Goal: Complete application form: Complete application form

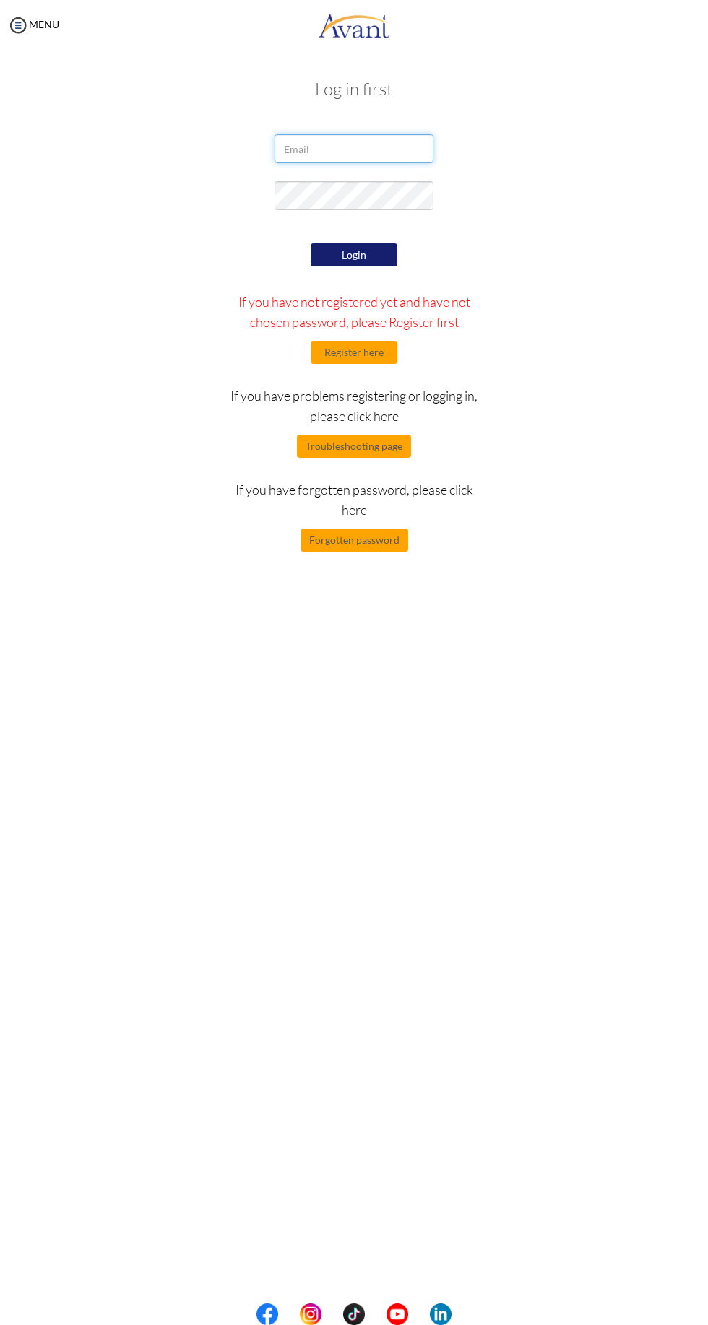
click at [367, 149] on input "email" at bounding box center [353, 148] width 159 height 29
type input "[EMAIL_ADDRESS][DOMAIN_NAME]"
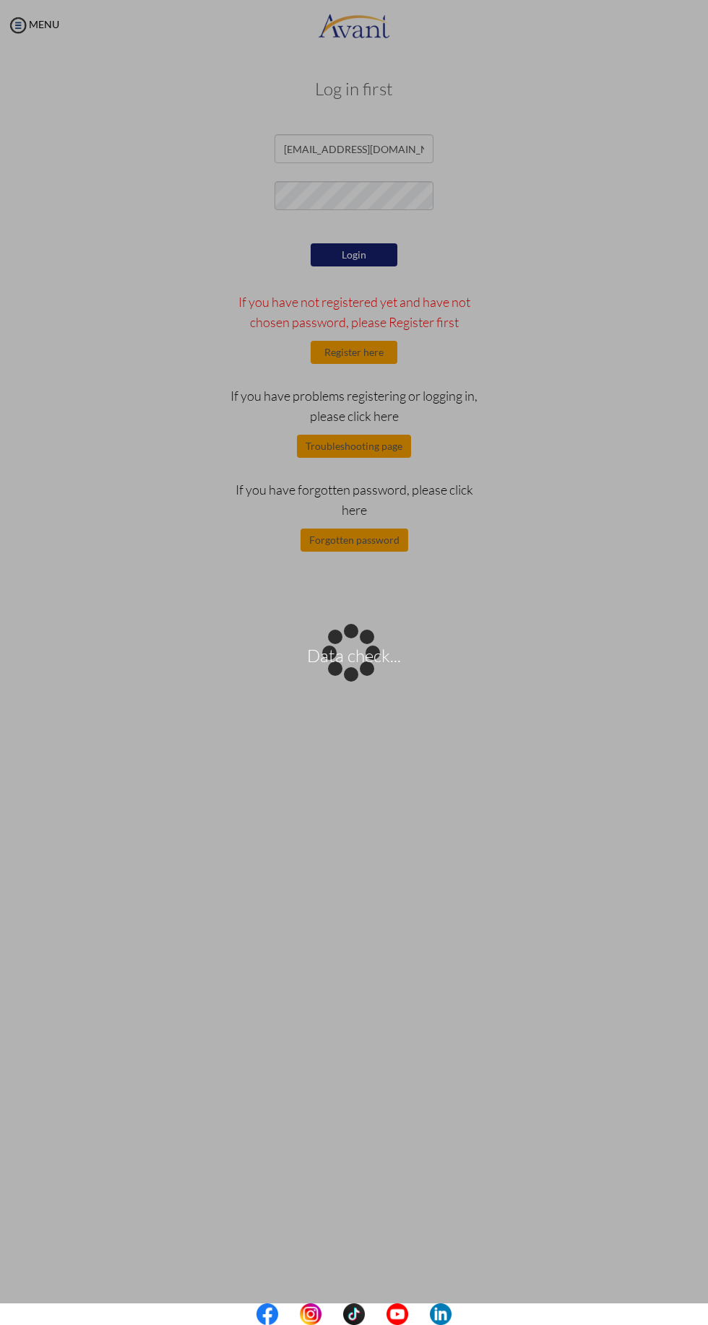
click at [364, 653] on div "Data check..." at bounding box center [354, 663] width 20 height 20
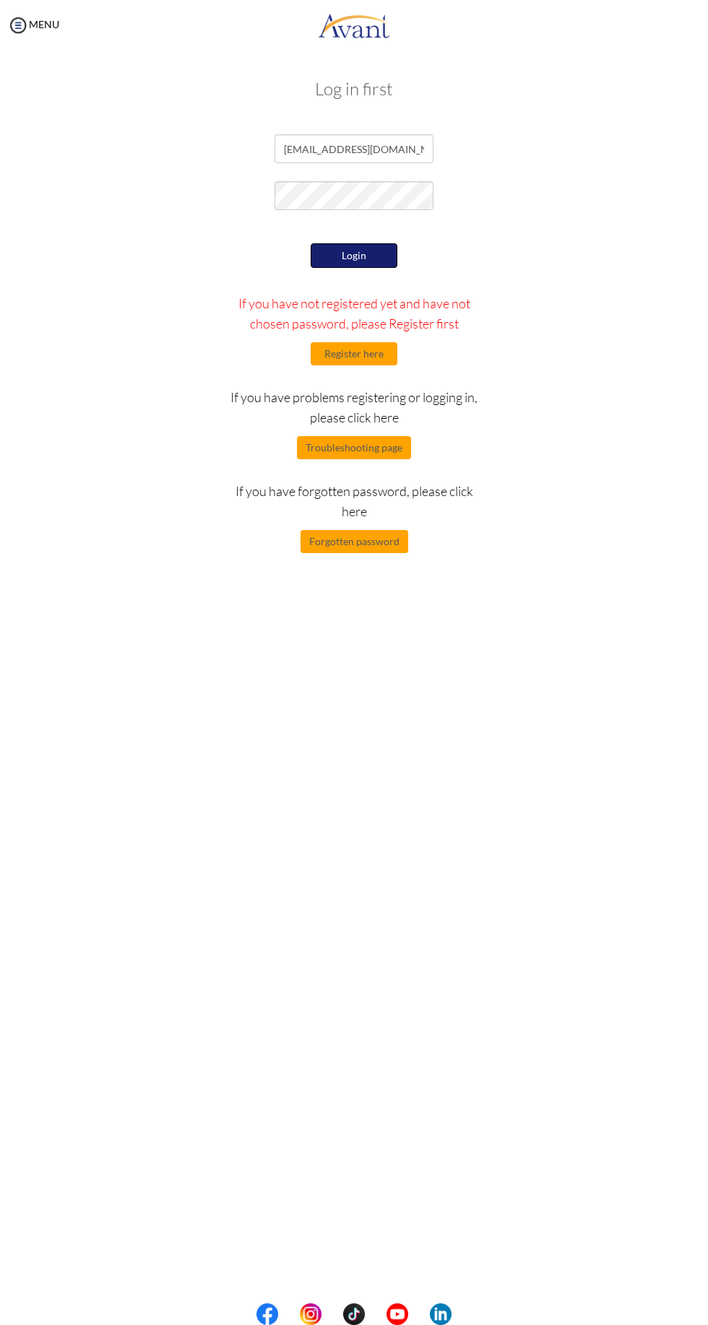
click at [362, 261] on button "Login" at bounding box center [353, 255] width 87 height 25
click at [362, 258] on button "Login" at bounding box center [353, 255] width 87 height 25
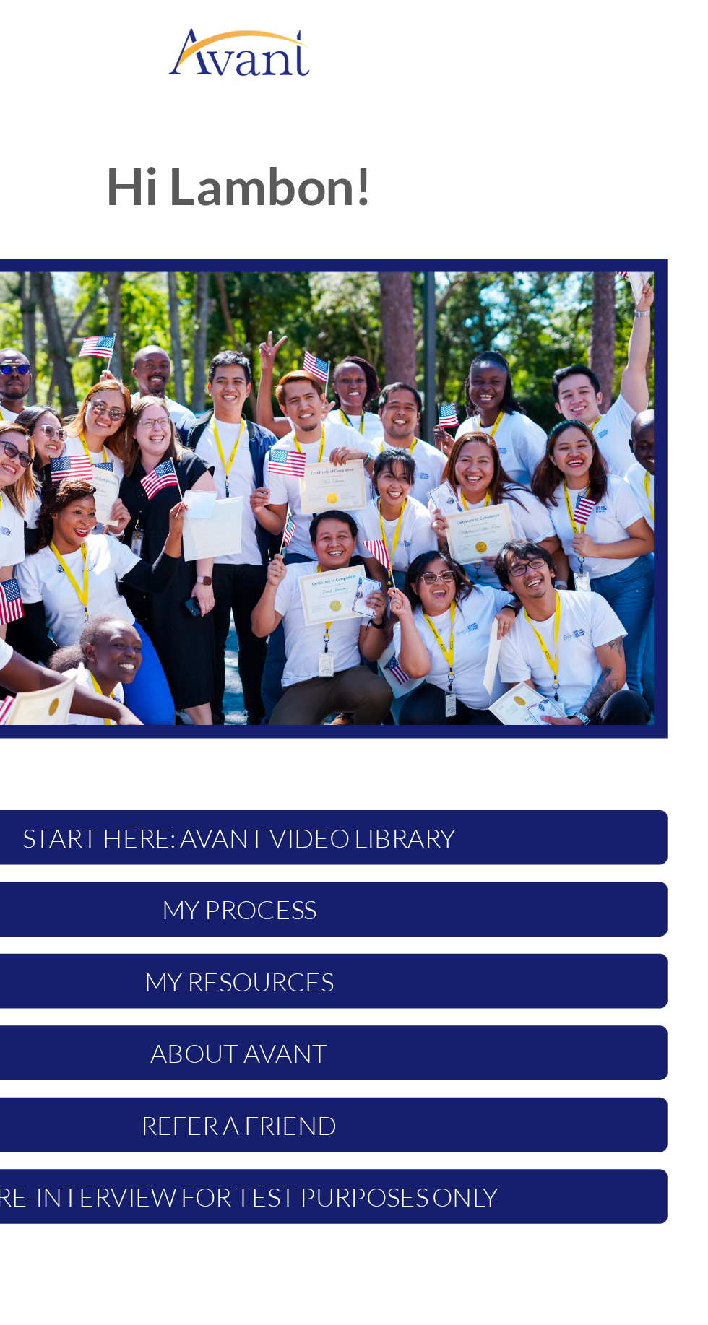
click at [426, 459] on p "My Process" at bounding box center [354, 456] width 430 height 27
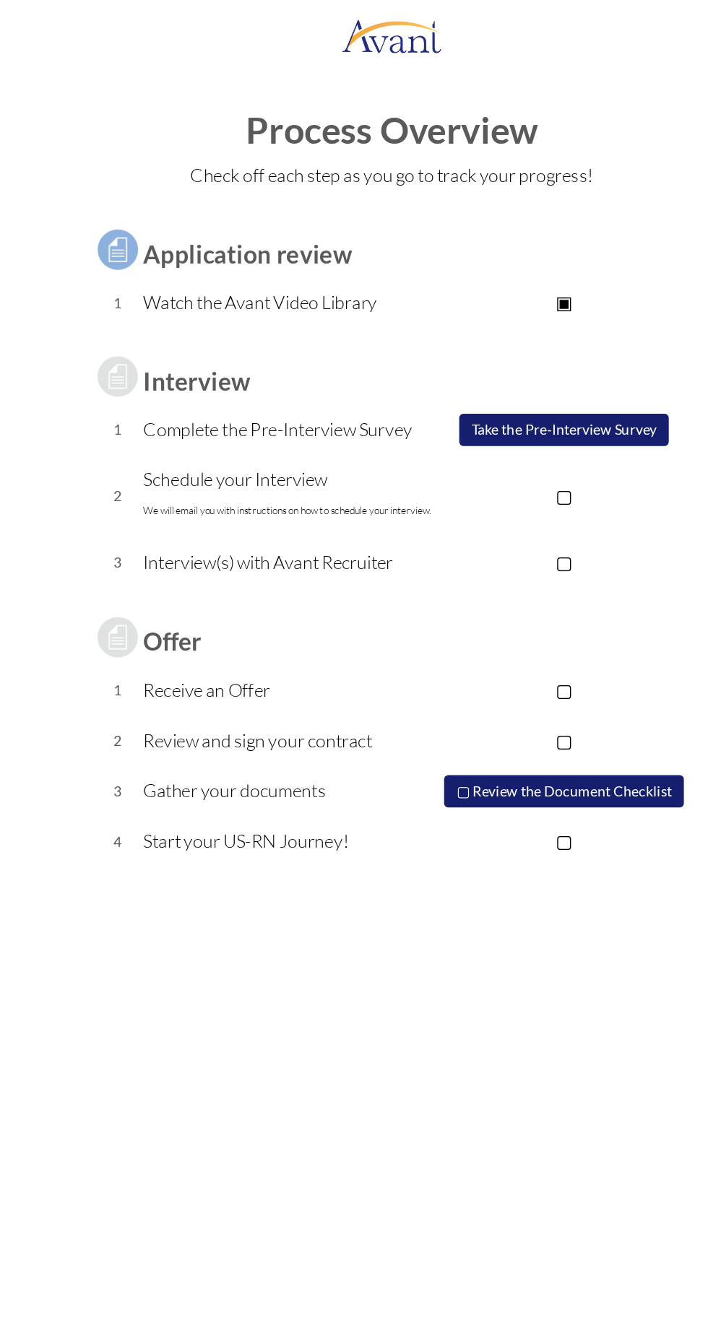
click at [276, 220] on p "Watch the Avant Video Library" at bounding box center [280, 216] width 210 height 20
click at [492, 227] on td "▣ Avant Video Library" at bounding box center [477, 217] width 183 height 36
click at [487, 206] on td "▣ Avant Video Library" at bounding box center [477, 217] width 183 height 36
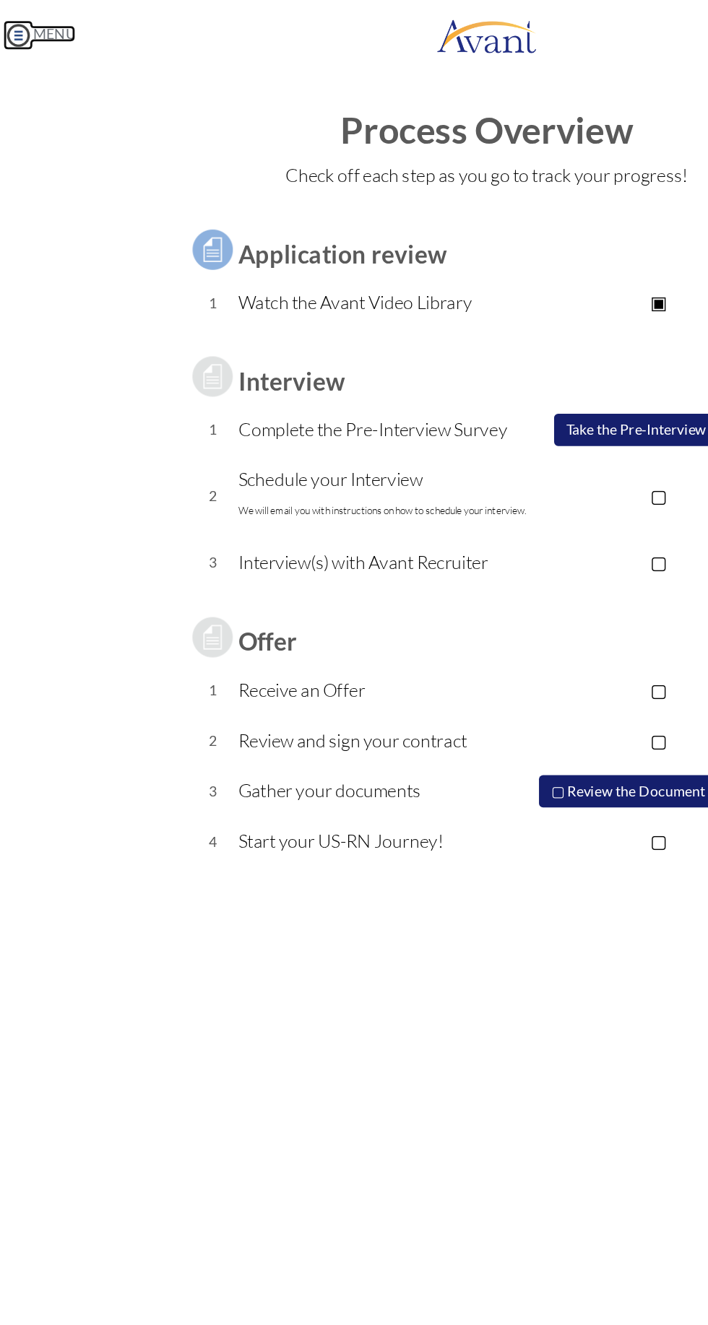
click at [22, 30] on img at bounding box center [18, 25] width 22 height 22
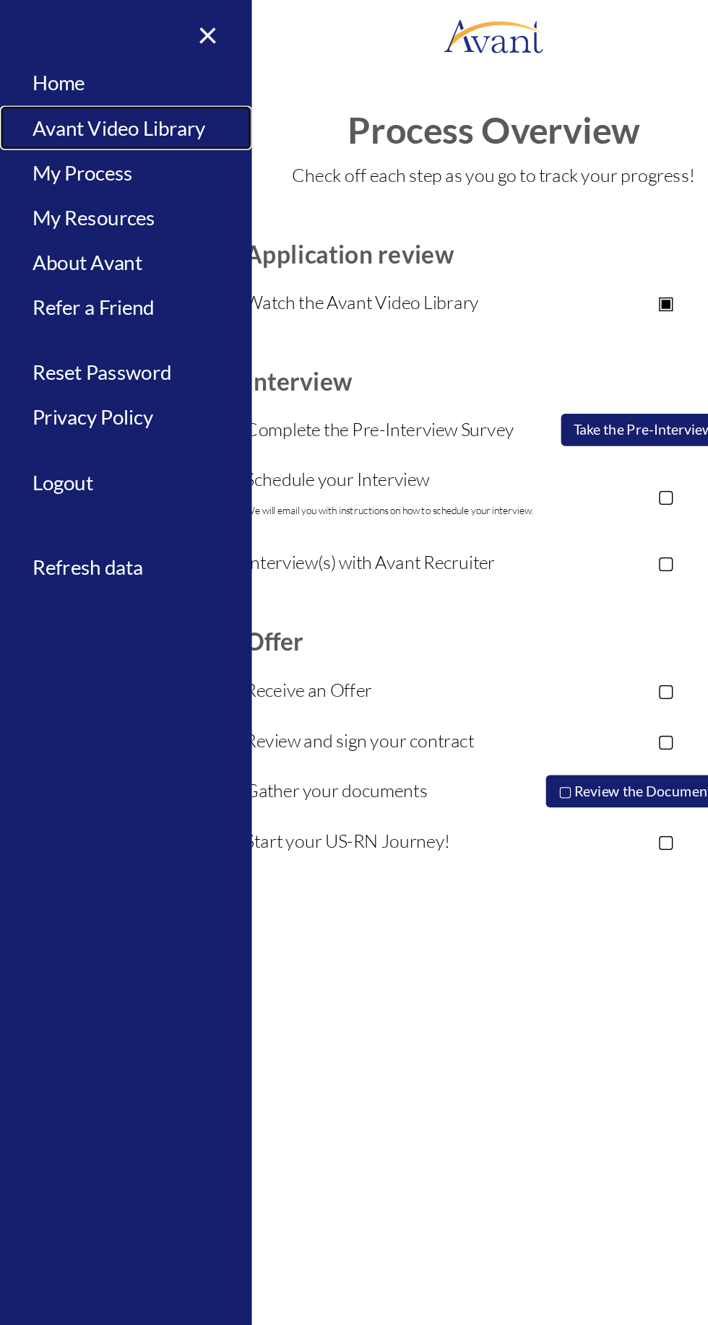
click at [137, 89] on link "Avant Video Library" at bounding box center [90, 92] width 180 height 32
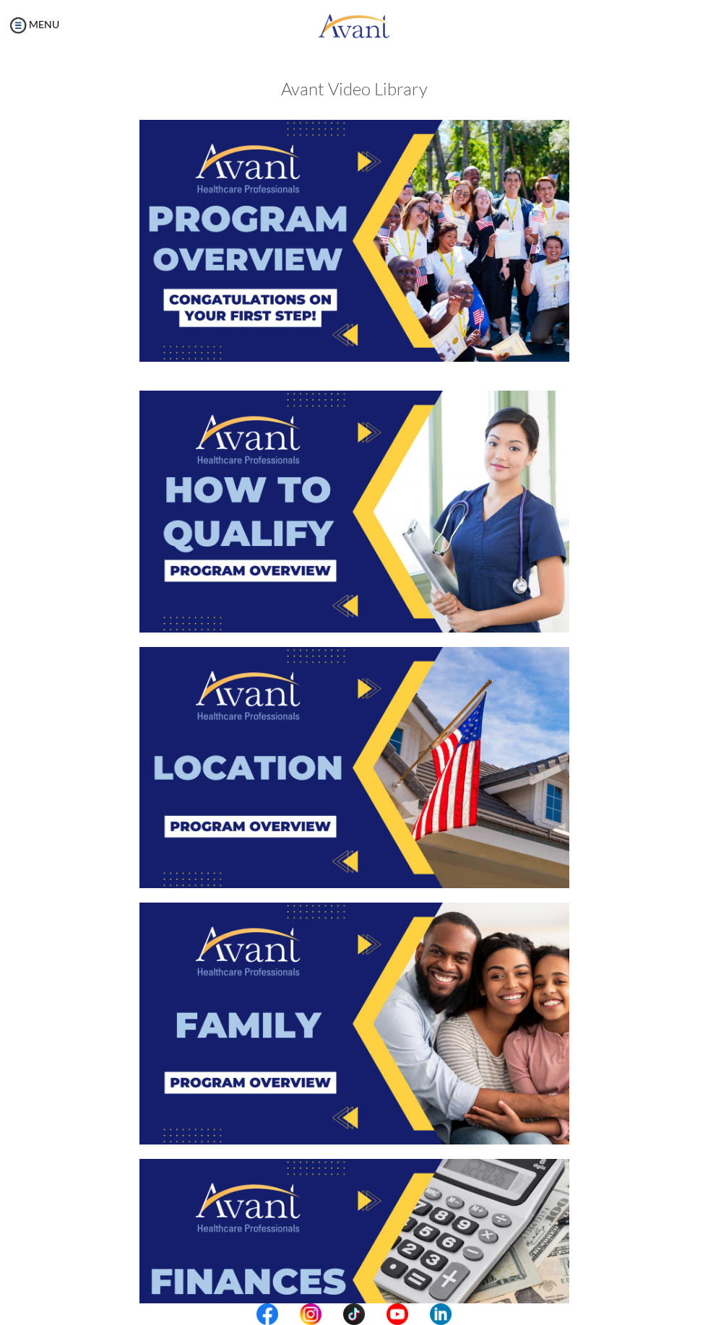
click at [364, 225] on img at bounding box center [354, 241] width 430 height 242
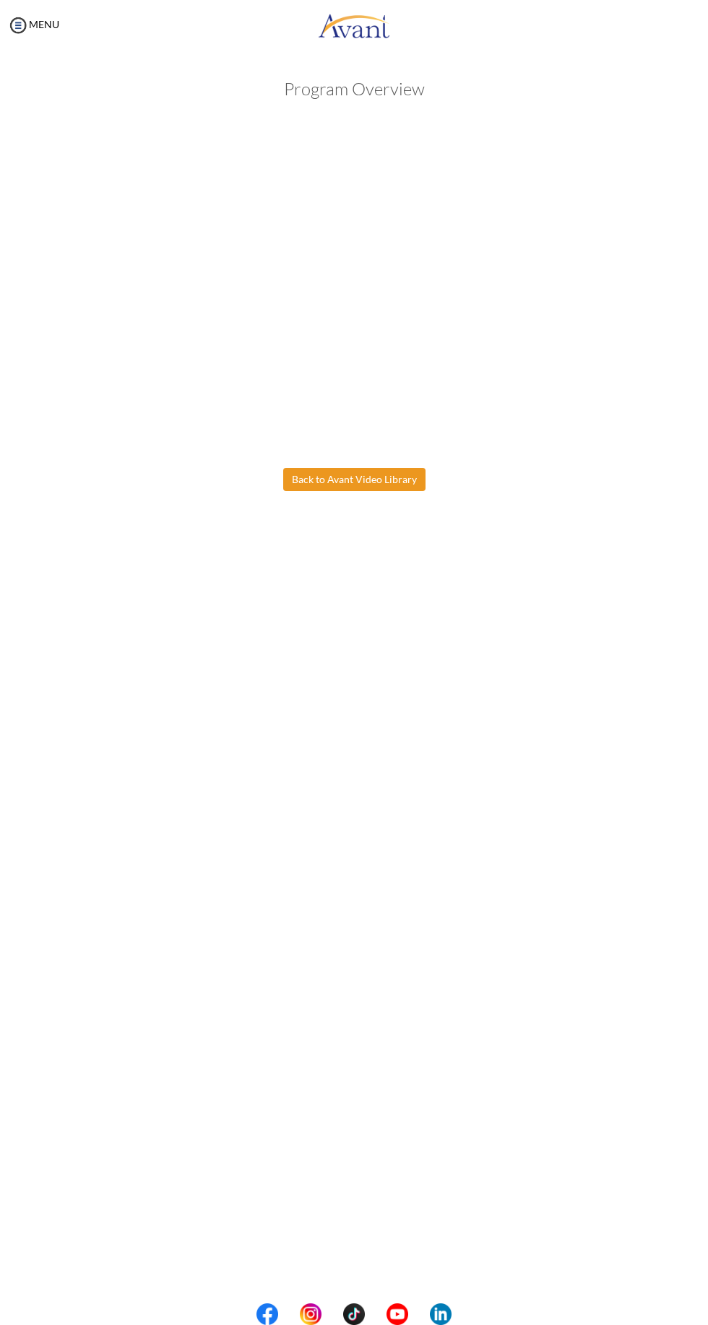
click at [382, 469] on body "Maintenance break. Please come back in 2 hours. MENU My Status What is the next…" at bounding box center [354, 662] width 708 height 1325
click at [365, 484] on button "Back to Avant Video Library" at bounding box center [354, 479] width 142 height 23
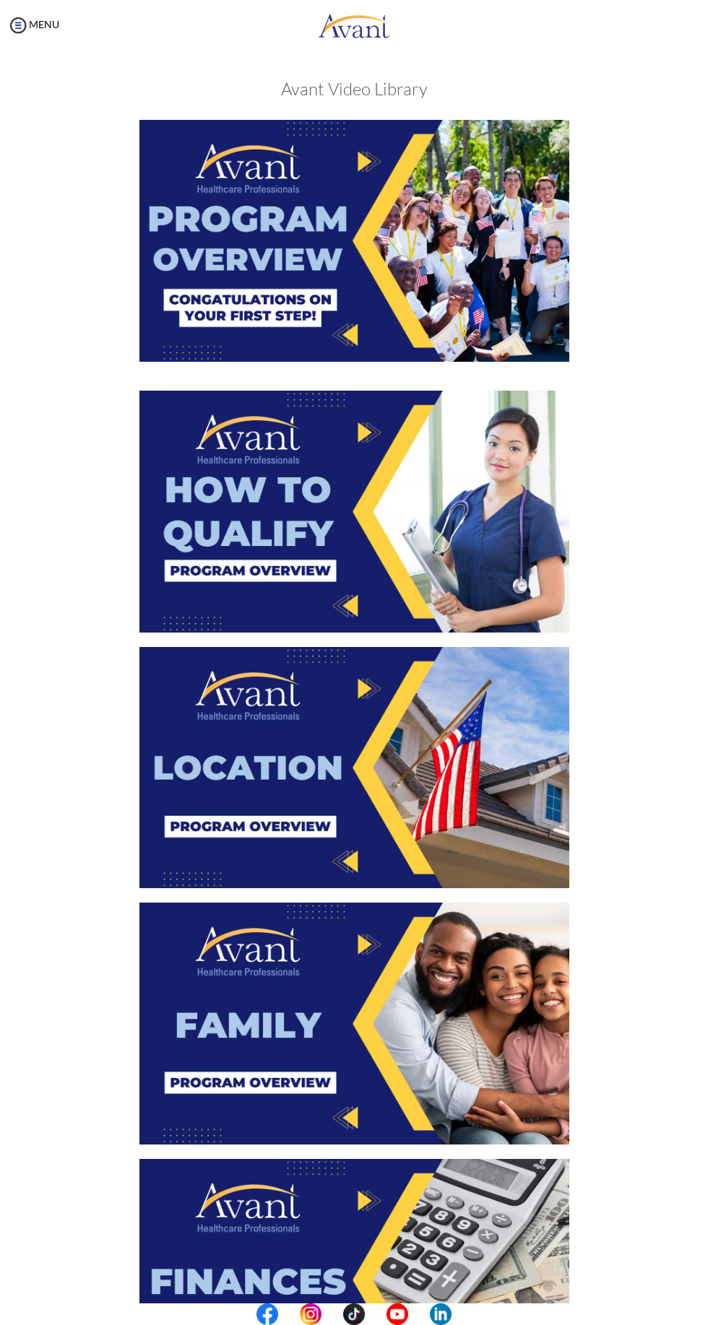
click at [395, 510] on img at bounding box center [354, 512] width 430 height 242
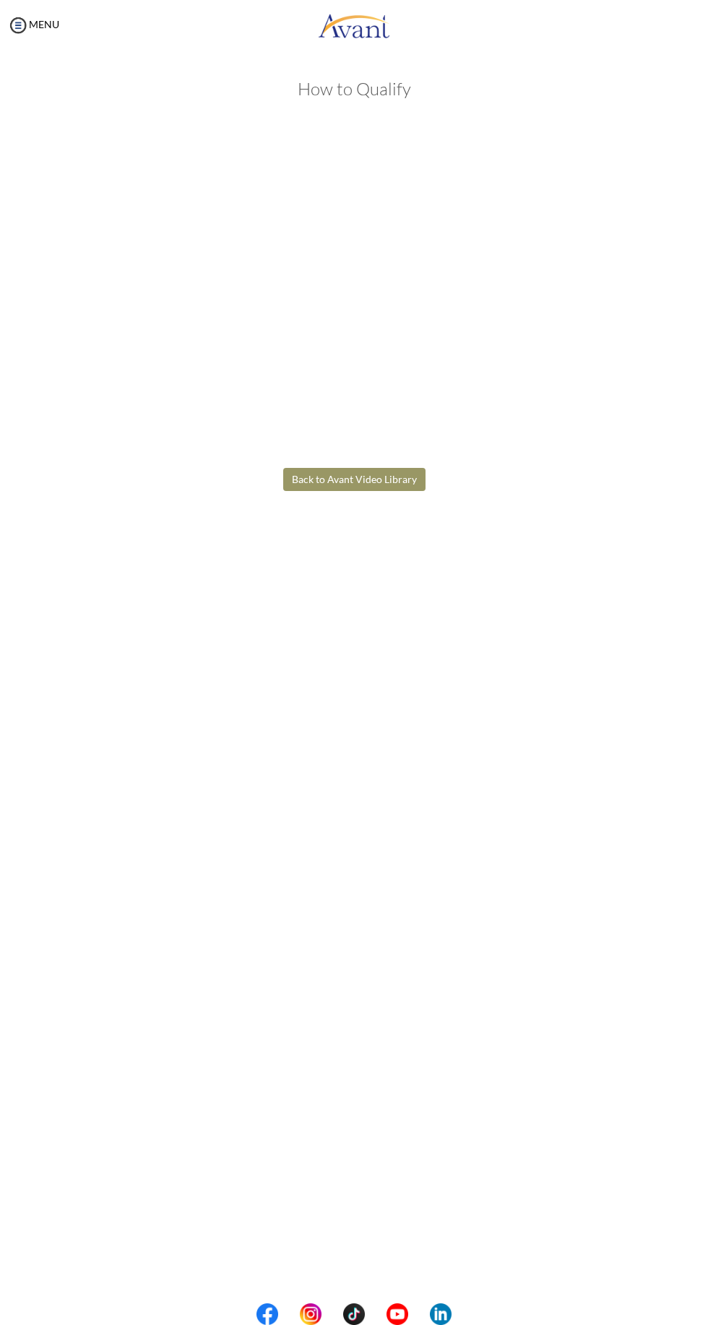
click at [329, 637] on body "Maintenance break. Please come back in 2 hours. MENU My Status What is the next…" at bounding box center [354, 662] width 708 height 1325
click at [336, 652] on div "My Status What is the next step? We would like you to watch the introductory vi…" at bounding box center [354, 713] width 708 height 1325
click at [347, 628] on div "My Status What is the next step? We would like you to watch the introductory vi…" at bounding box center [354, 713] width 708 height 1325
click at [367, 478] on button "Back to Avant Video Library" at bounding box center [354, 479] width 142 height 23
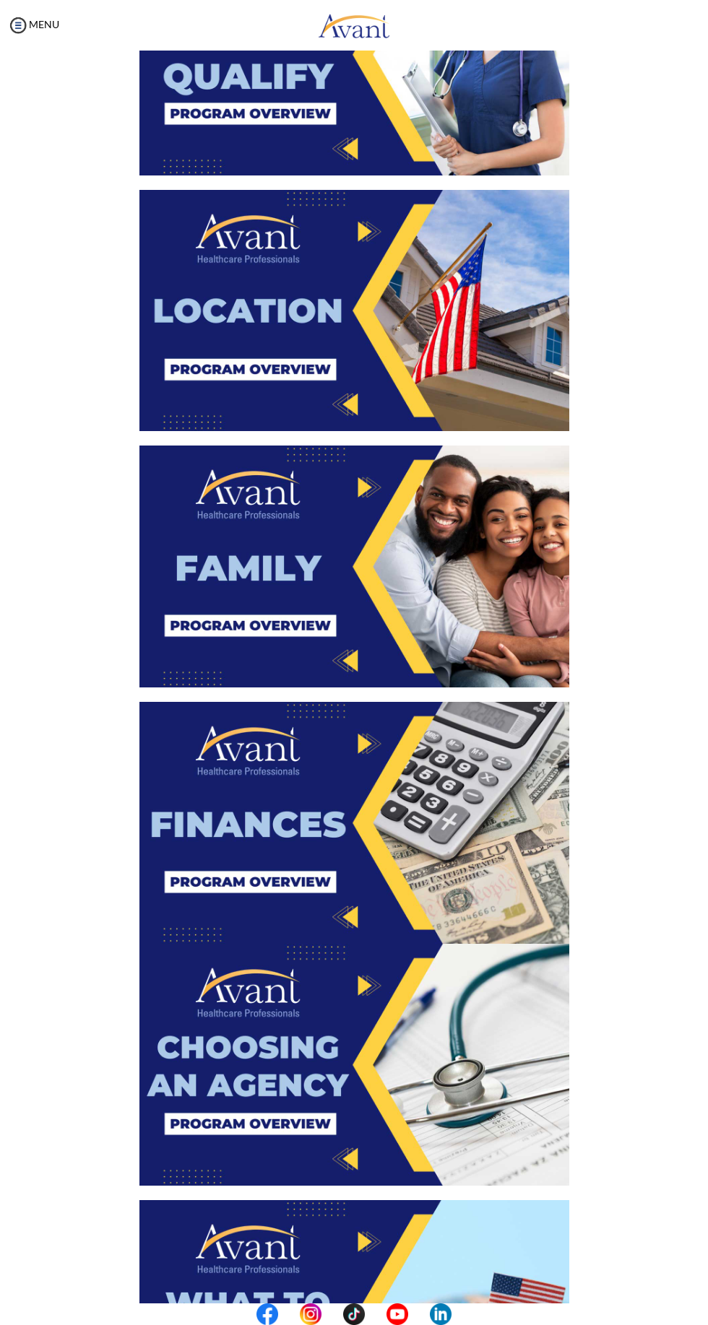
scroll to position [460, 0]
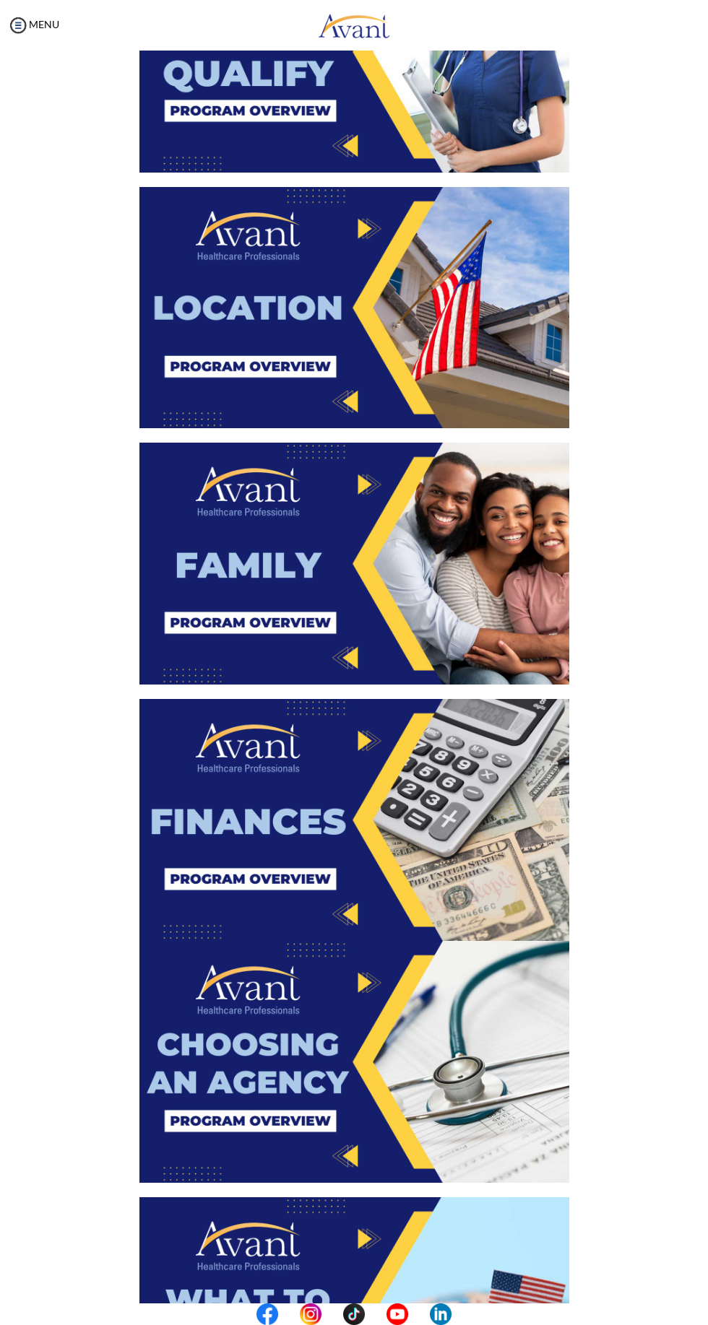
click at [321, 290] on img at bounding box center [354, 308] width 430 height 242
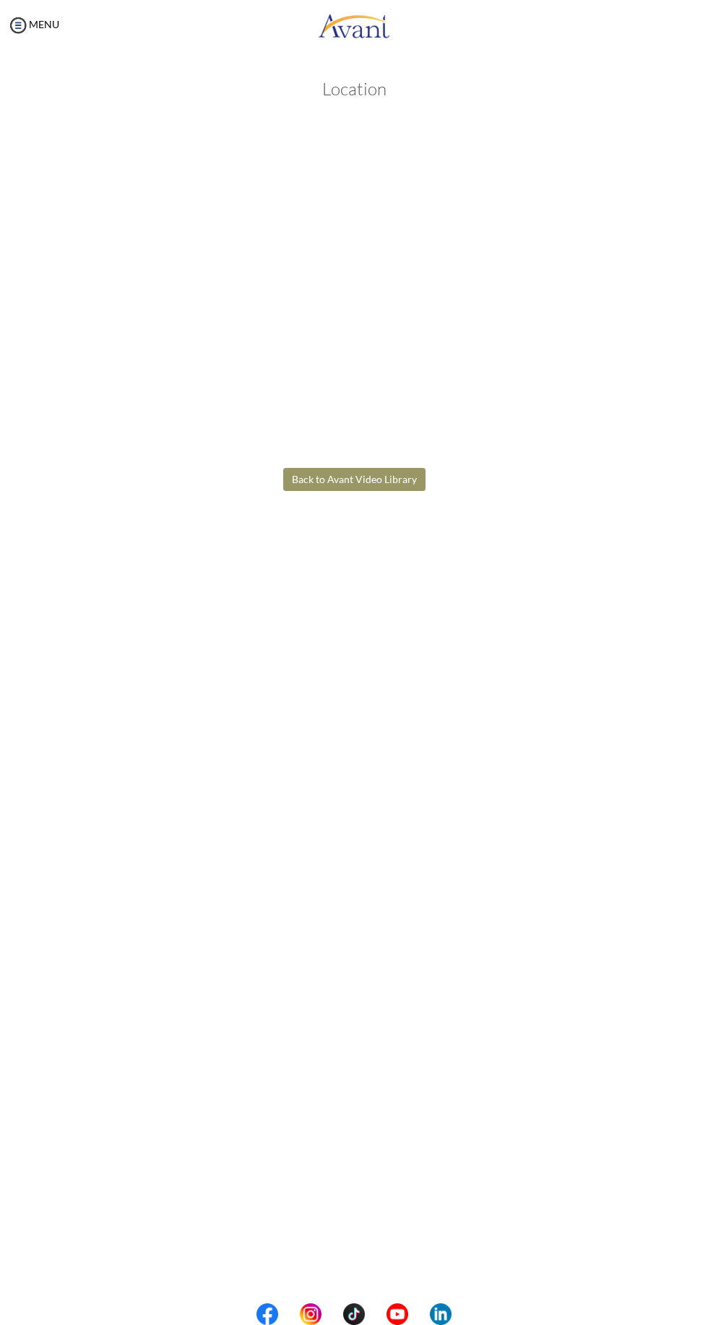
click at [430, 723] on body "Maintenance break. Please come back in 2 hours. MENU My Status What is the next…" at bounding box center [354, 662] width 708 height 1325
click at [380, 685] on div "My Status What is the next step? We would like you to watch the introductory vi…" at bounding box center [354, 713] width 708 height 1325
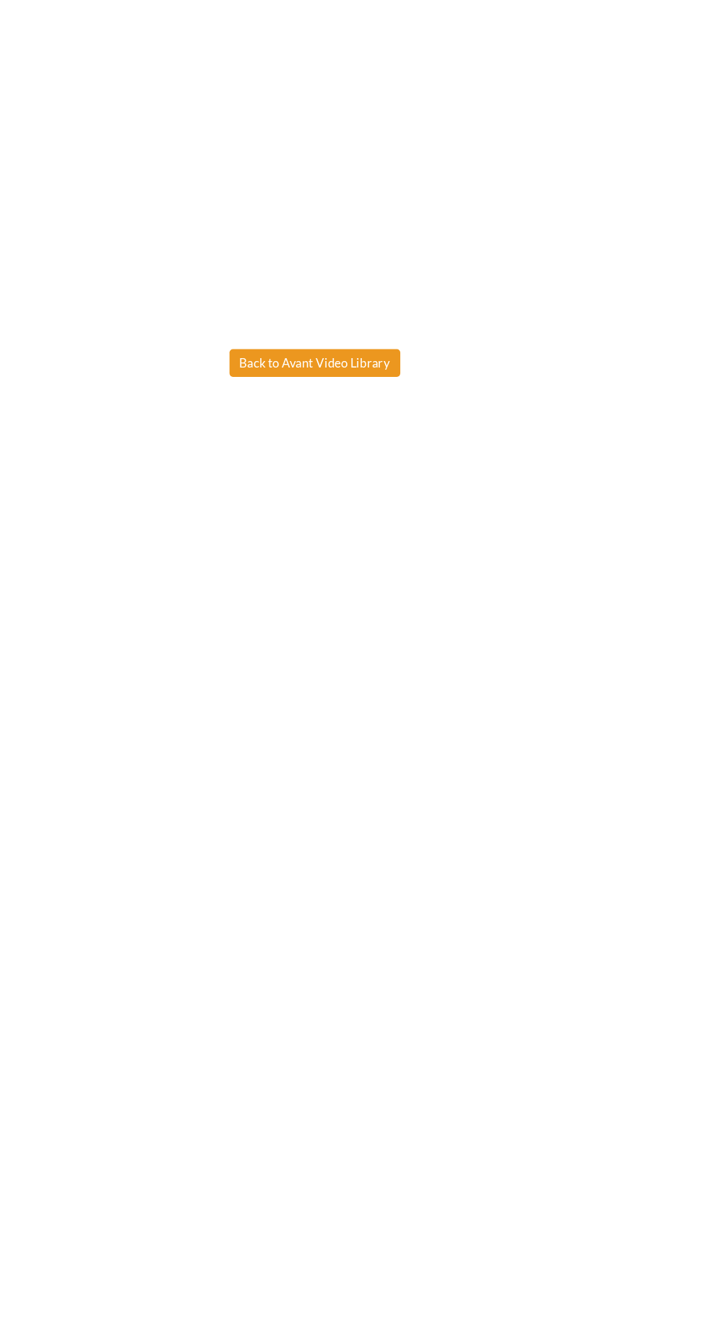
click at [365, 481] on button "Back to Avant Video Library" at bounding box center [354, 479] width 142 height 23
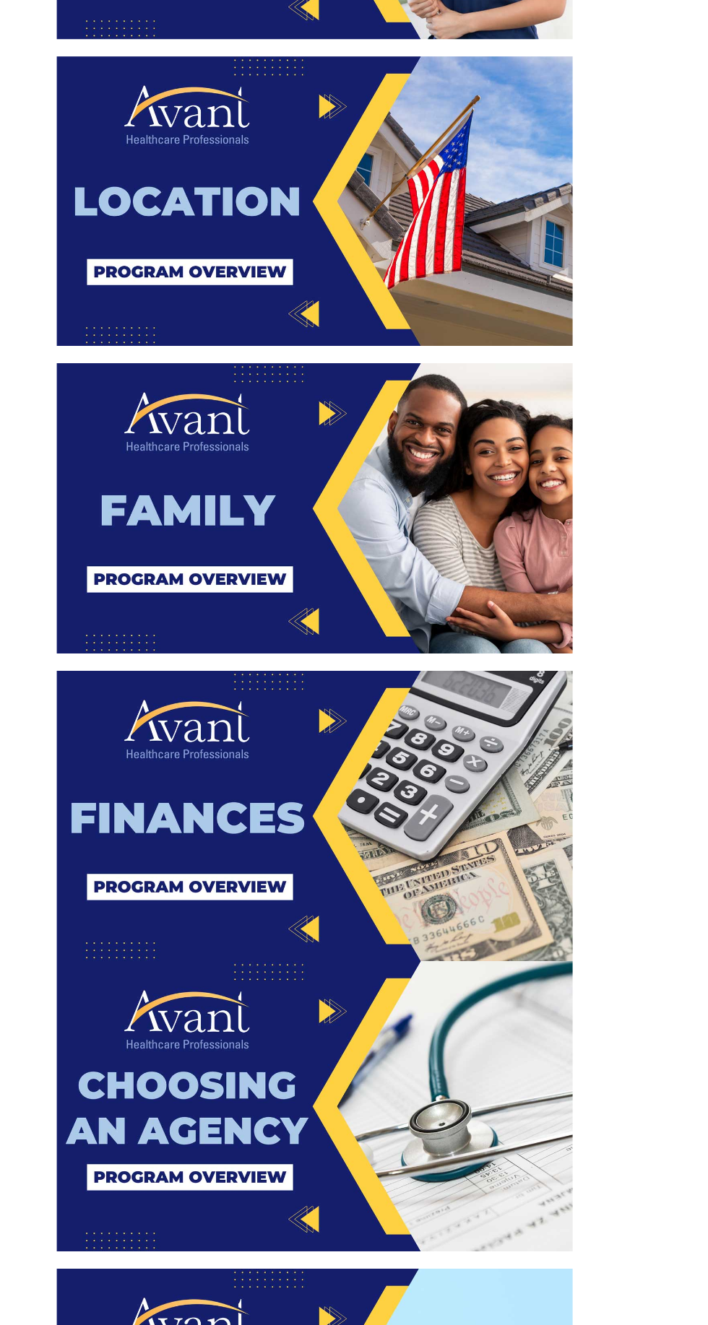
scroll to position [445, 0]
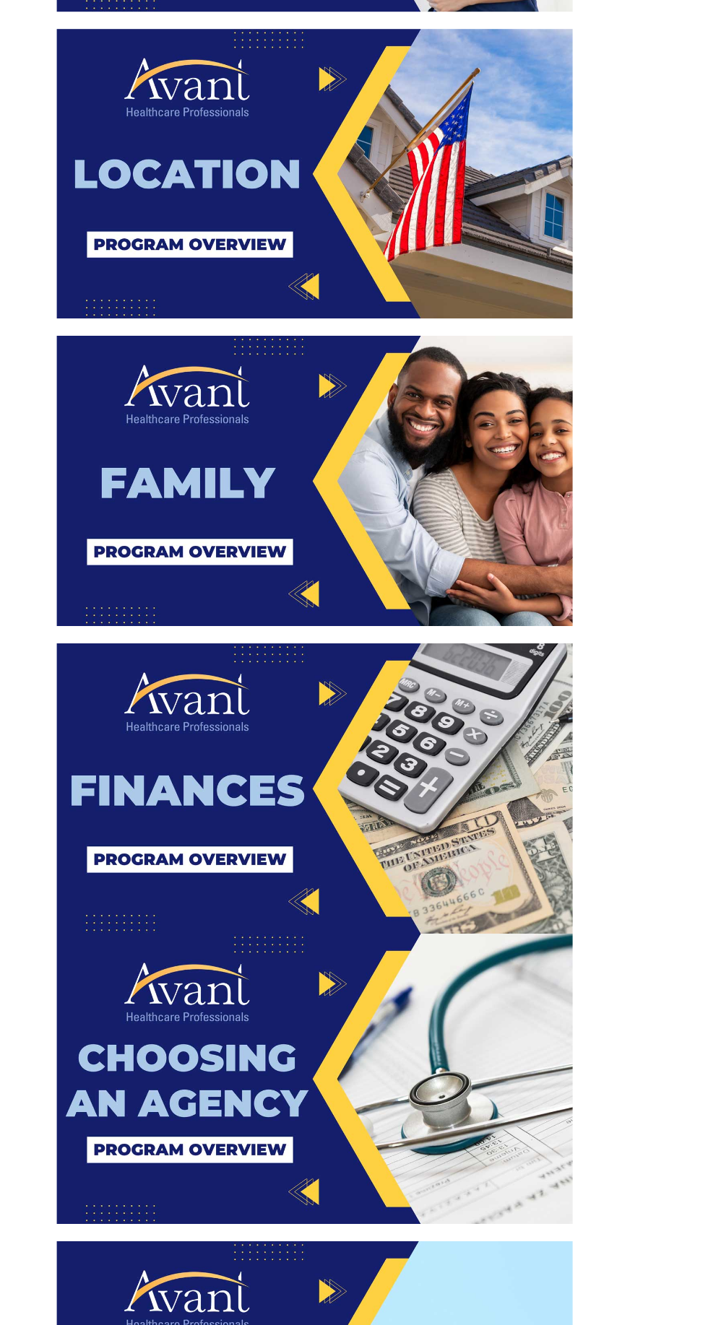
click at [373, 571] on img at bounding box center [354, 578] width 430 height 242
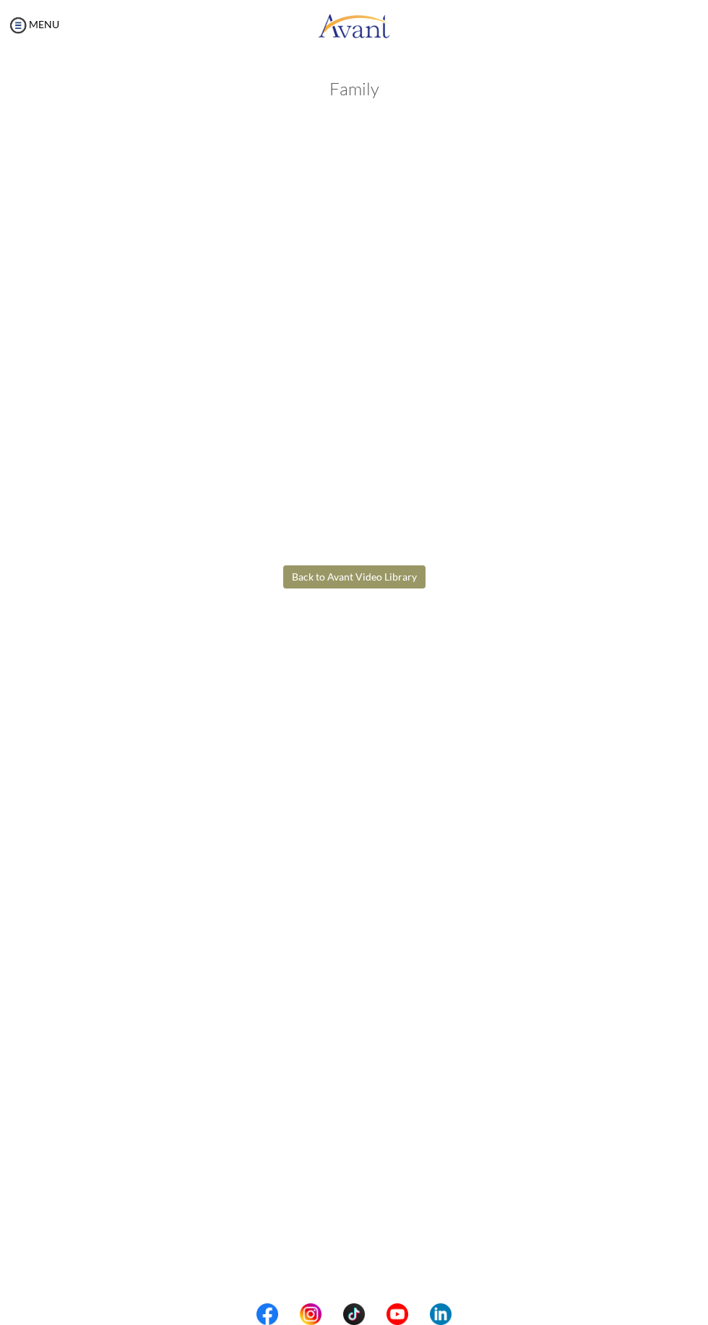
click at [497, 733] on body "Maintenance break. Please come back in 2 hours. MENU My Status What is the next…" at bounding box center [354, 662] width 708 height 1325
click at [395, 850] on div "My Status What is the next step? We would like you to watch the introductory vi…" at bounding box center [354, 713] width 708 height 1325
click at [364, 576] on button "Back to Avant Video Library" at bounding box center [354, 576] width 142 height 23
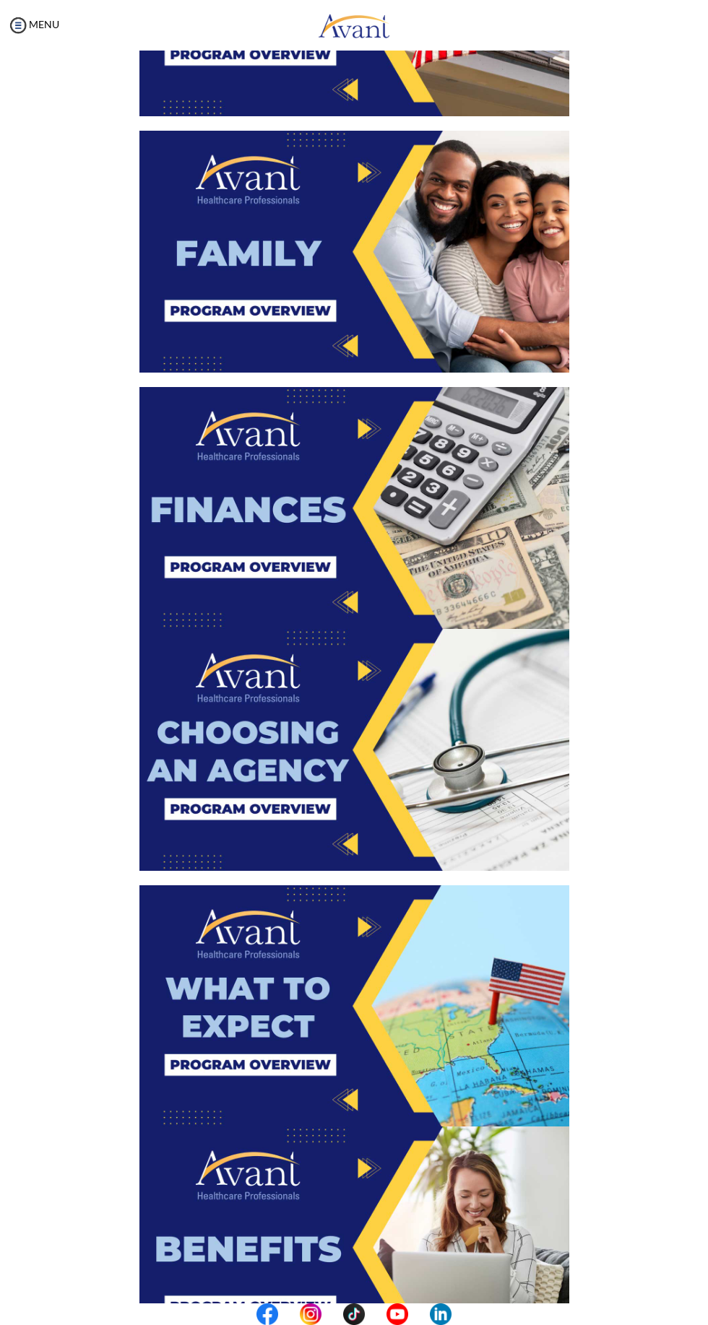
scroll to position [773, 0]
click at [417, 522] on img at bounding box center [354, 507] width 430 height 242
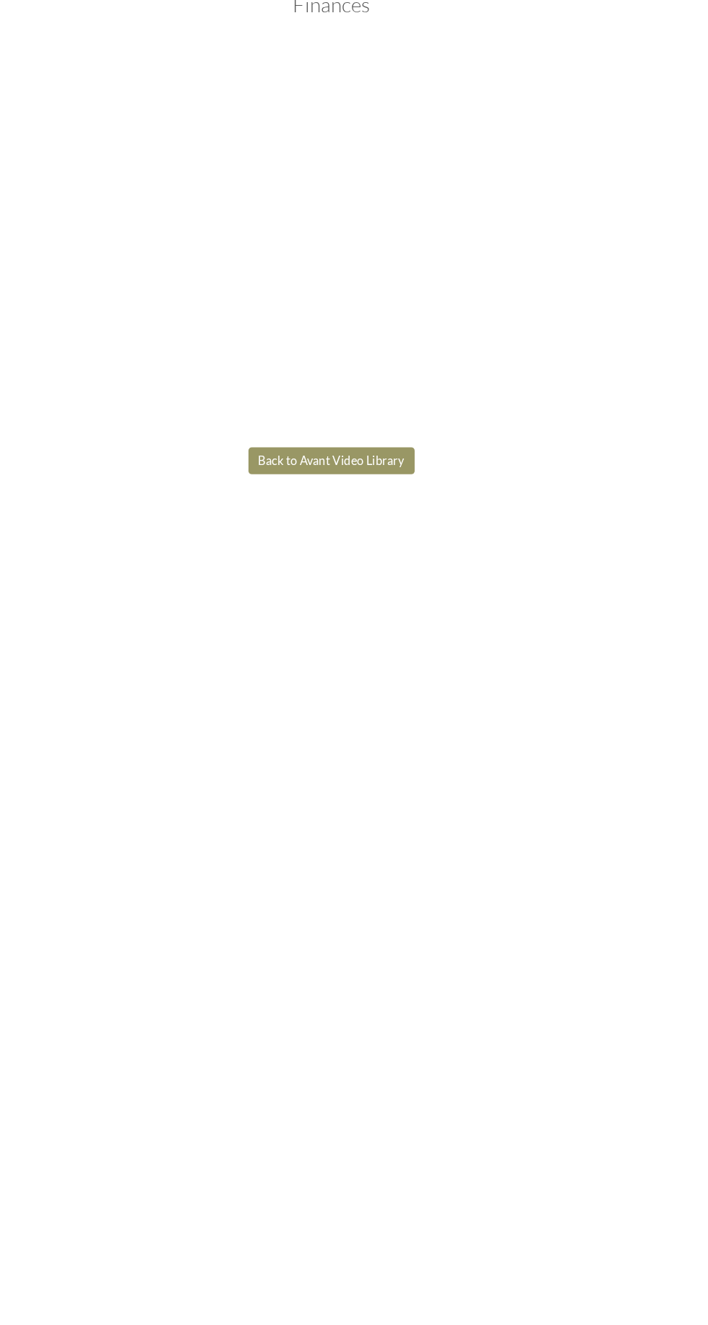
scroll to position [0, 0]
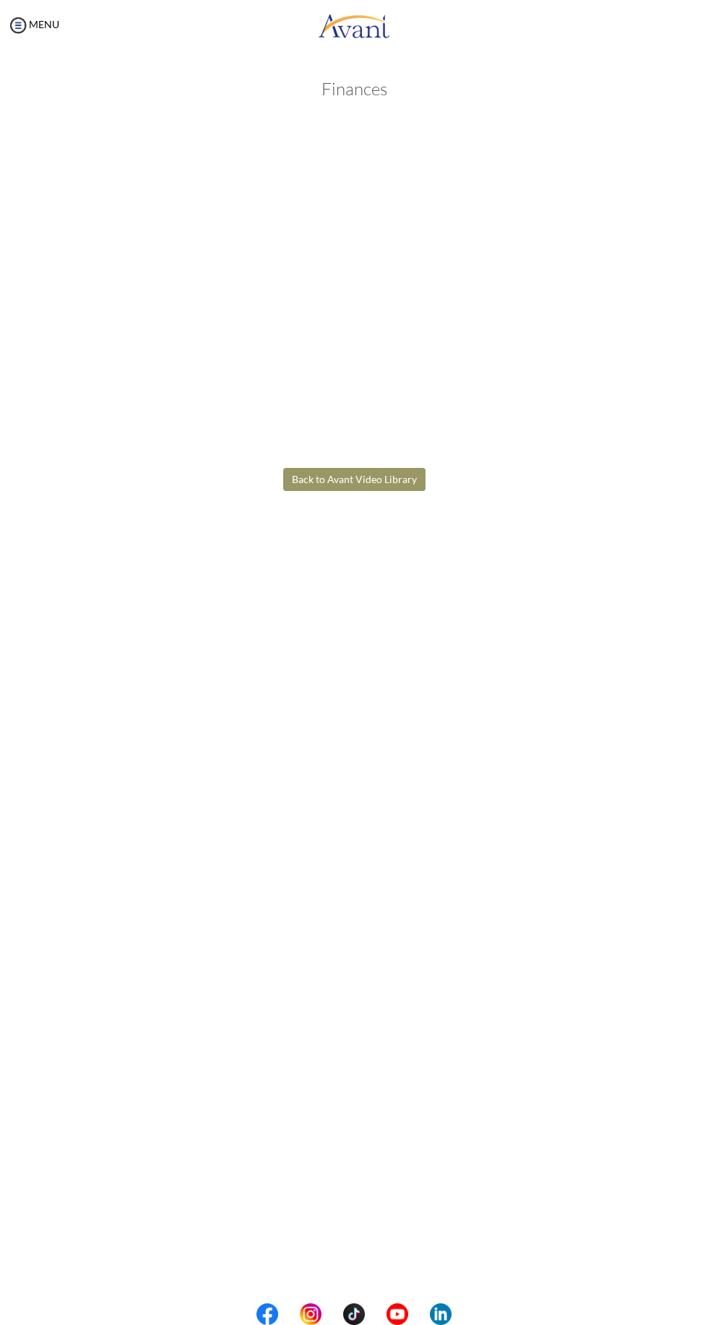
click at [385, 688] on body "Maintenance break. Please come back in 2 hours. MENU My Status What is the next…" at bounding box center [354, 662] width 708 height 1325
click at [393, 481] on button "Back to Avant Video Library" at bounding box center [354, 479] width 142 height 23
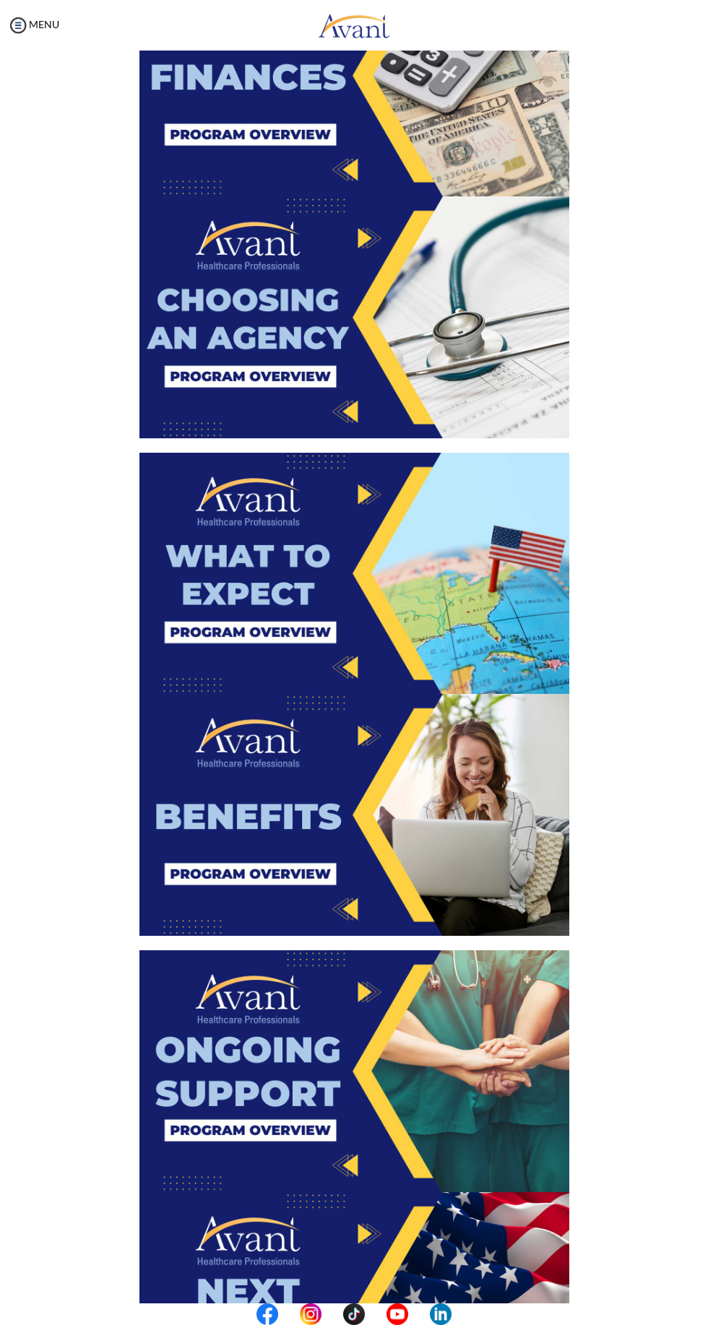
scroll to position [1199, 0]
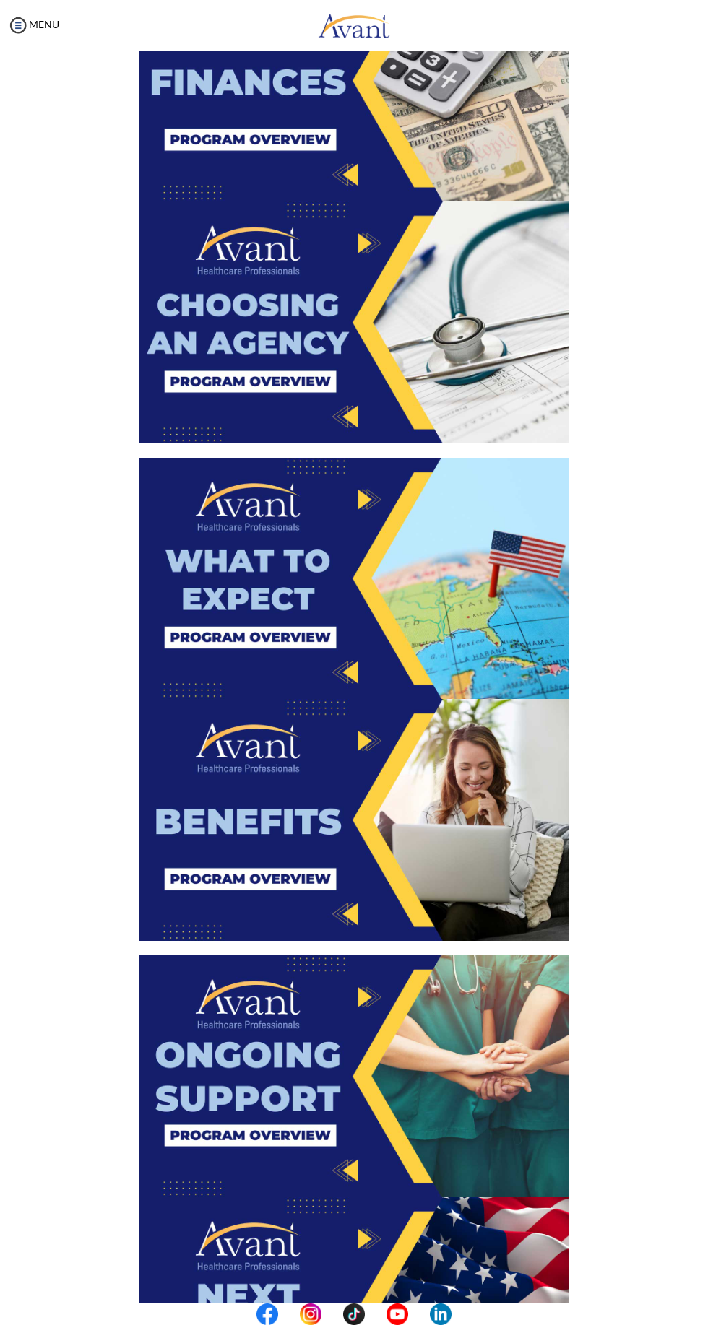
click at [458, 319] on img at bounding box center [354, 322] width 430 height 242
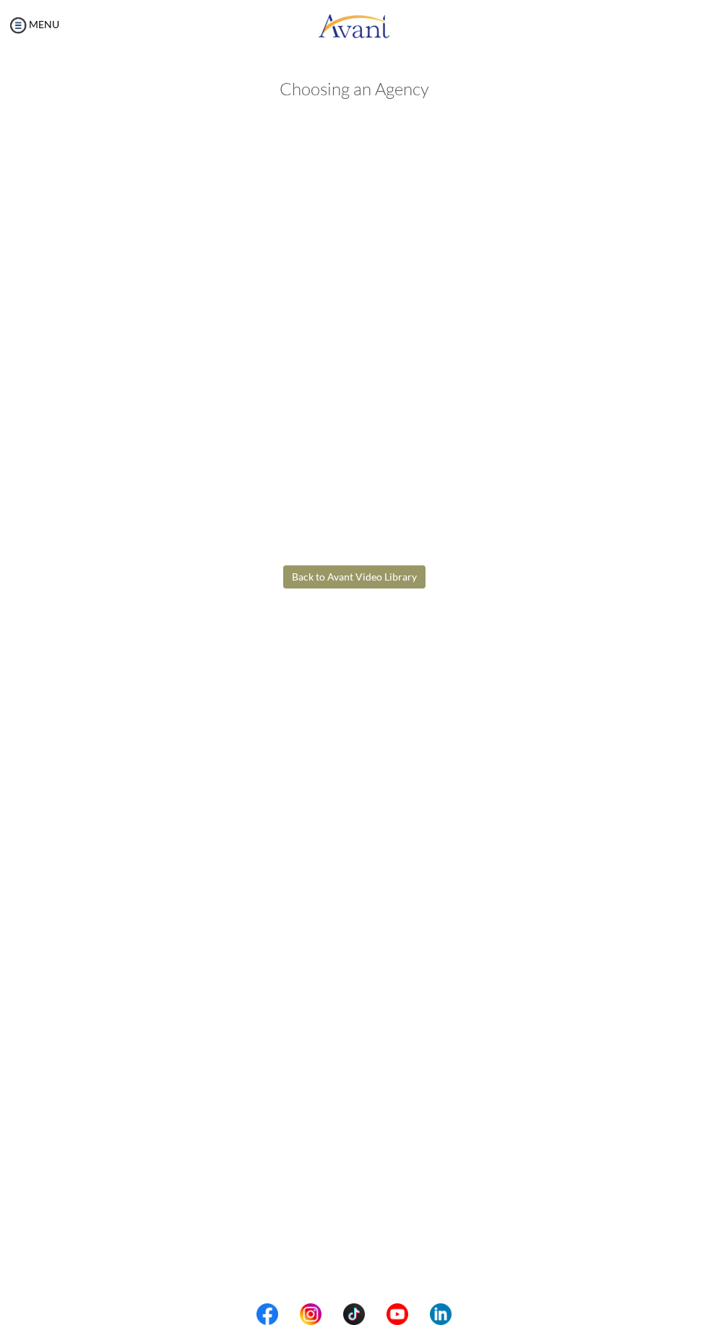
click at [443, 774] on body "Maintenance break. Please come back in 2 hours. MENU My Status What is the next…" at bounding box center [354, 662] width 708 height 1325
click at [384, 566] on button "Back to Avant Video Library" at bounding box center [354, 576] width 142 height 23
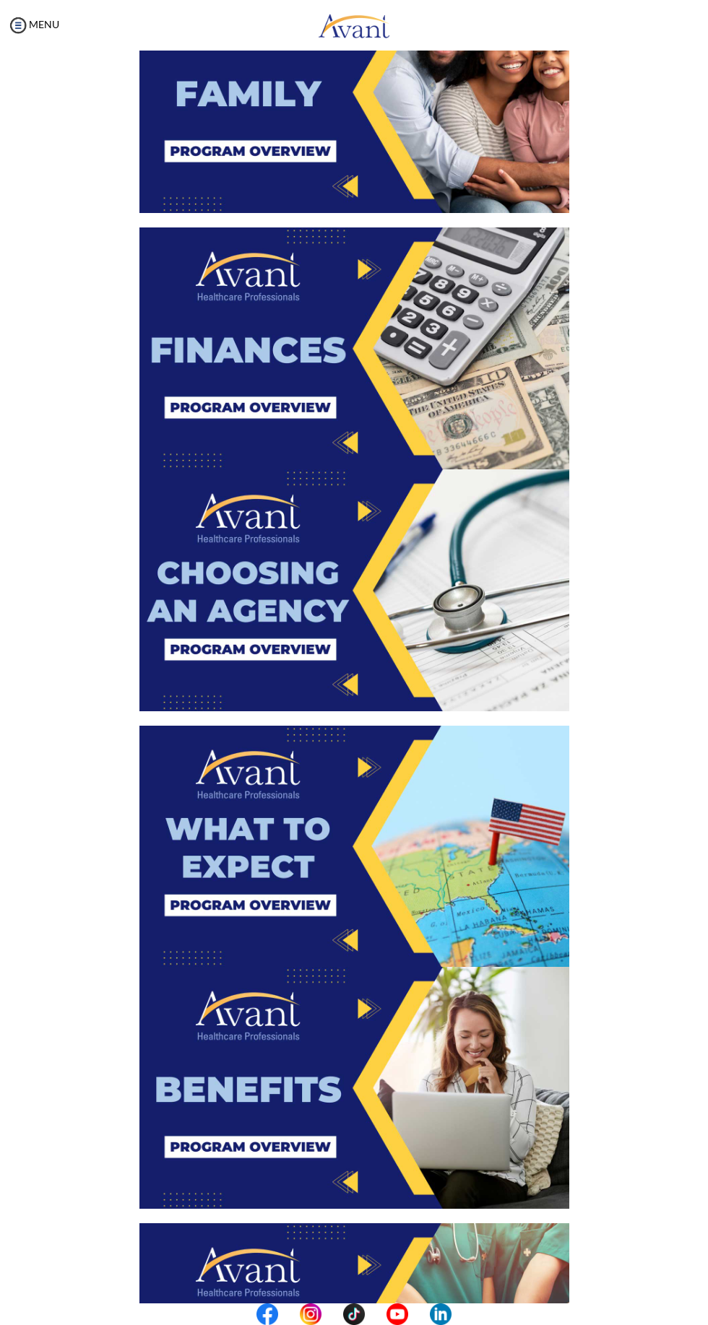
scroll to position [922, 0]
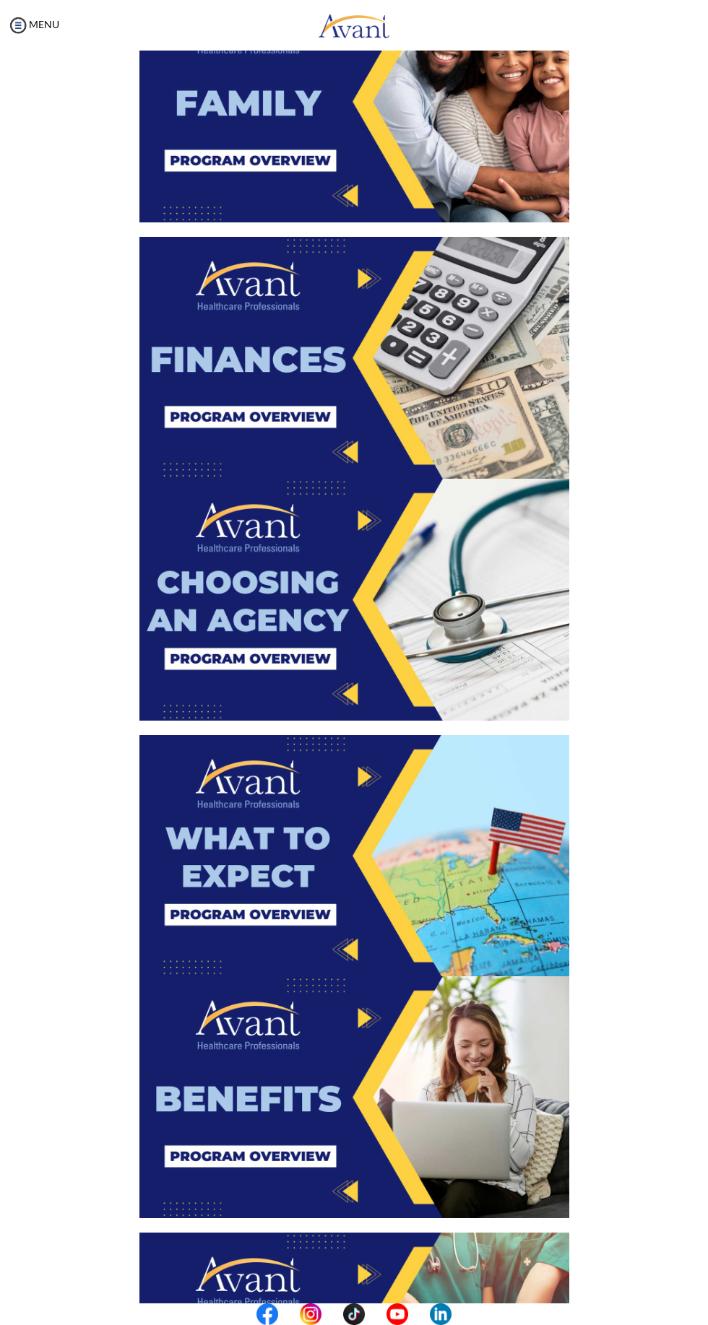
click at [386, 870] on img at bounding box center [354, 856] width 430 height 242
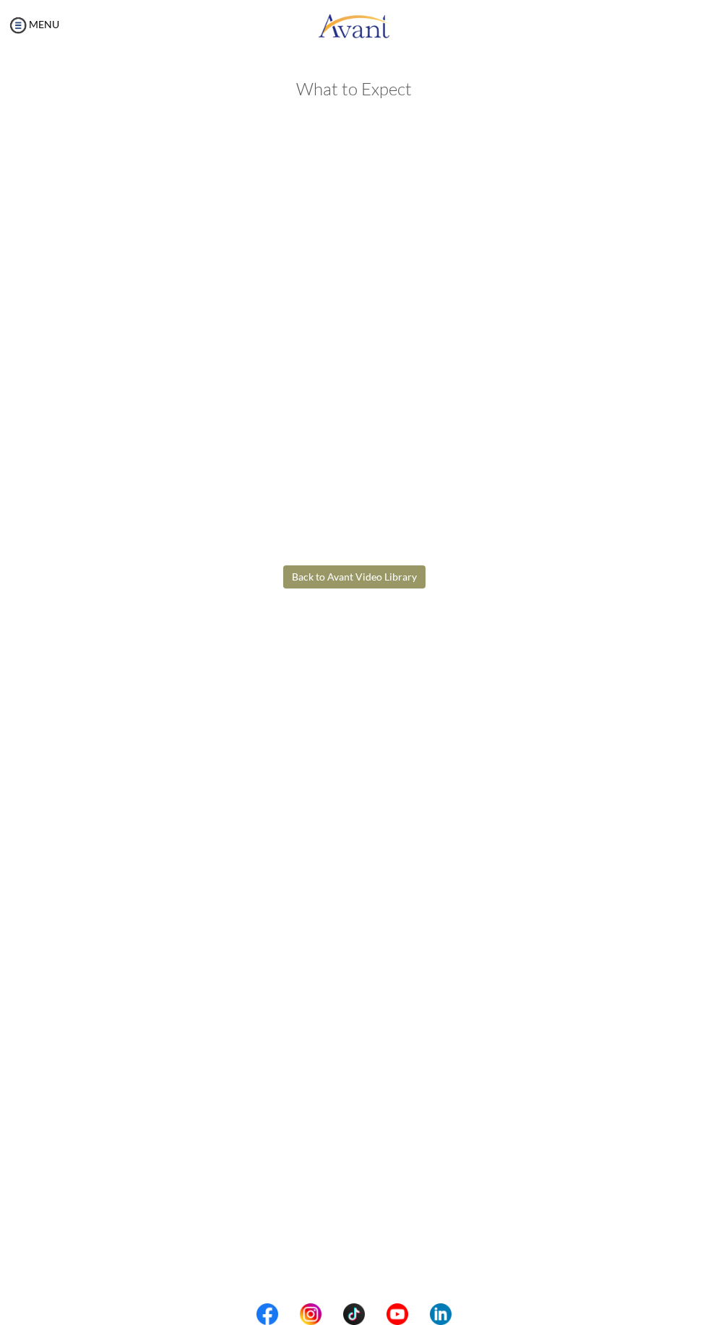
click at [373, 796] on body "Maintenance break. Please come back in 2 hours. MENU My Status What is the next…" at bounding box center [354, 662] width 708 height 1325
click at [347, 567] on button "Back to Avant Video Library" at bounding box center [354, 576] width 142 height 23
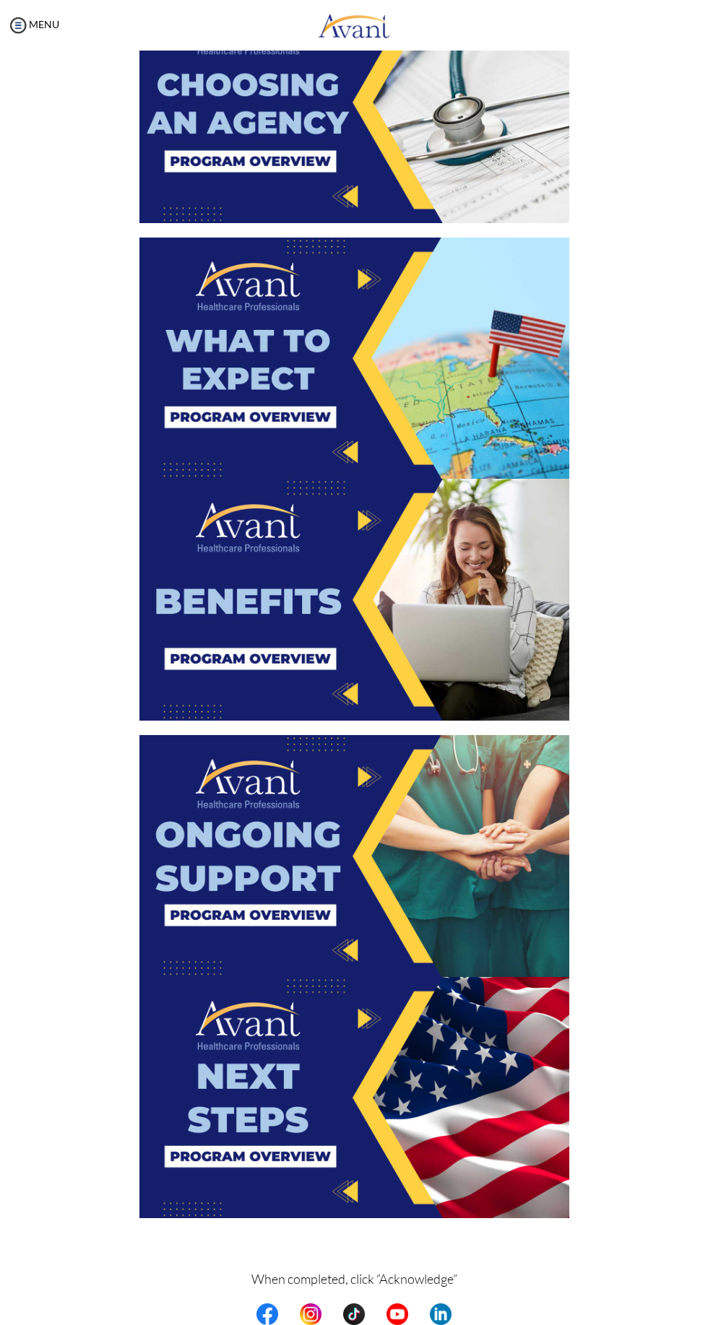
scroll to position [1478, 0]
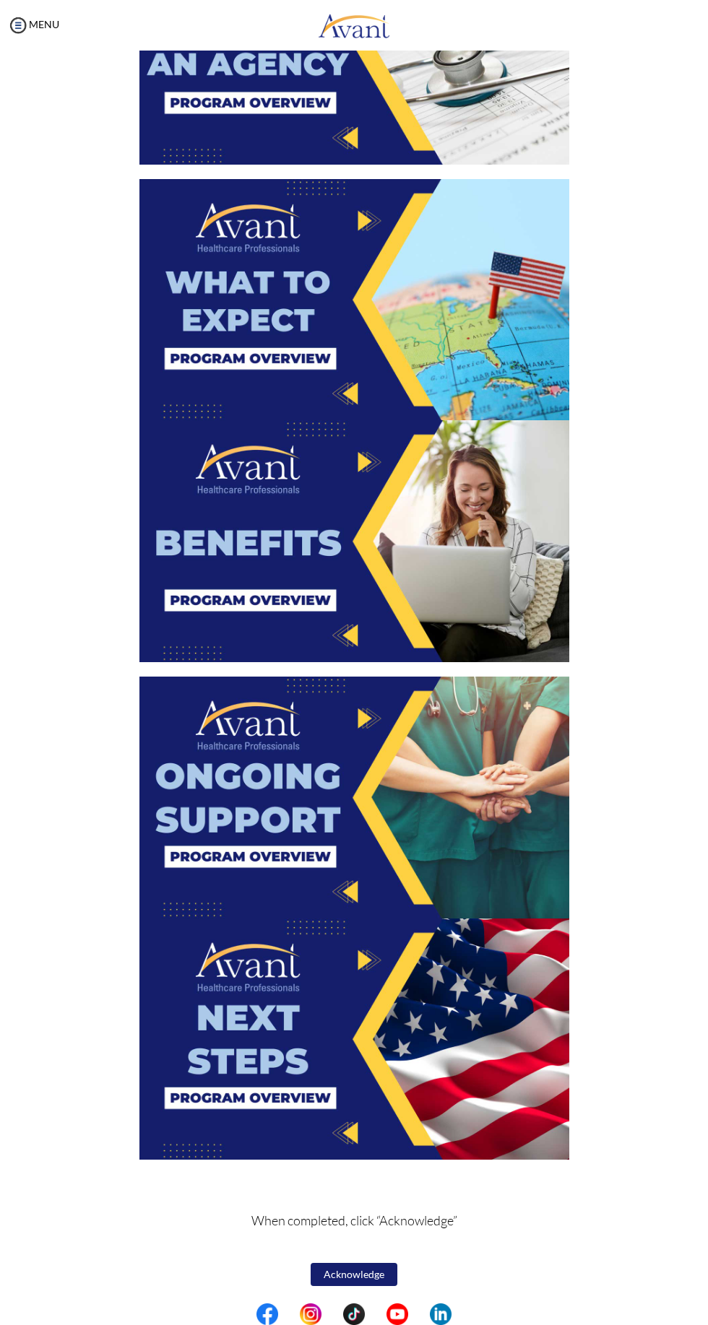
click at [403, 524] on img at bounding box center [354, 541] width 430 height 242
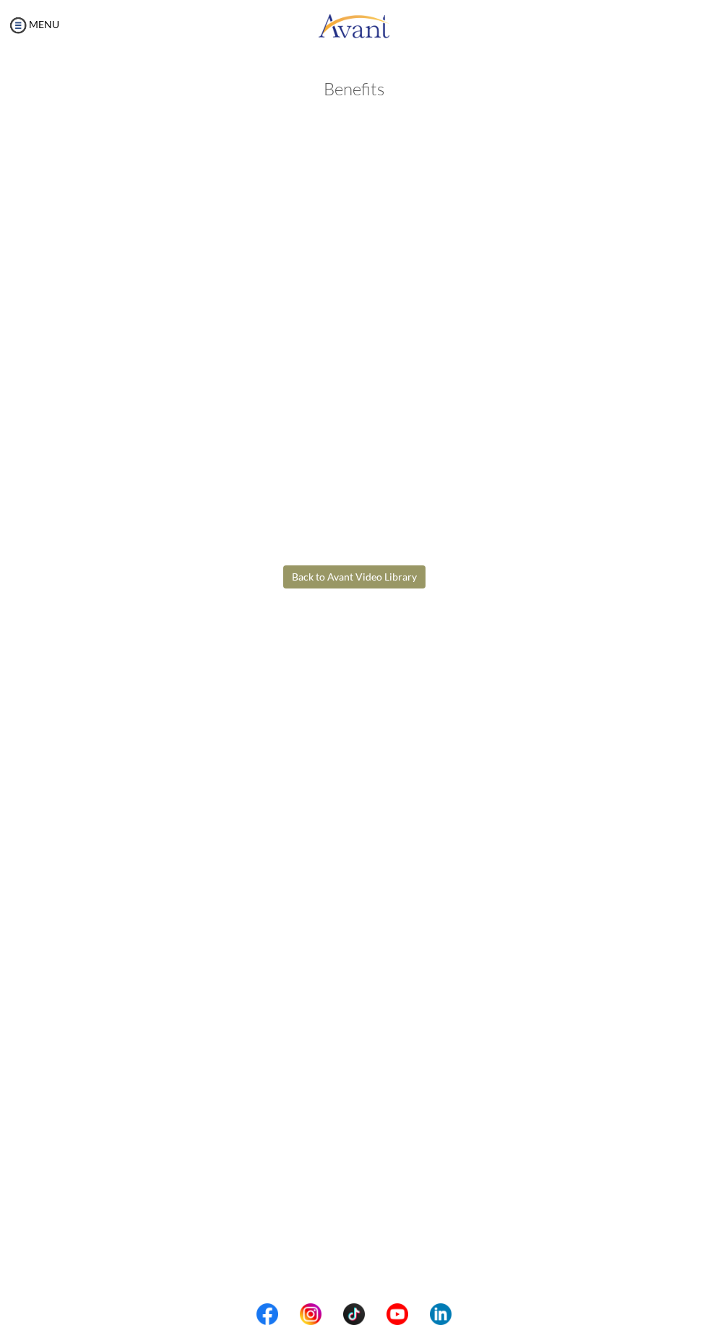
click at [370, 829] on body "Maintenance break. Please come back in 2 hours. MENU My Status What is the next…" at bounding box center [354, 662] width 708 height 1325
click at [372, 576] on button "Back to Avant Video Library" at bounding box center [354, 576] width 142 height 23
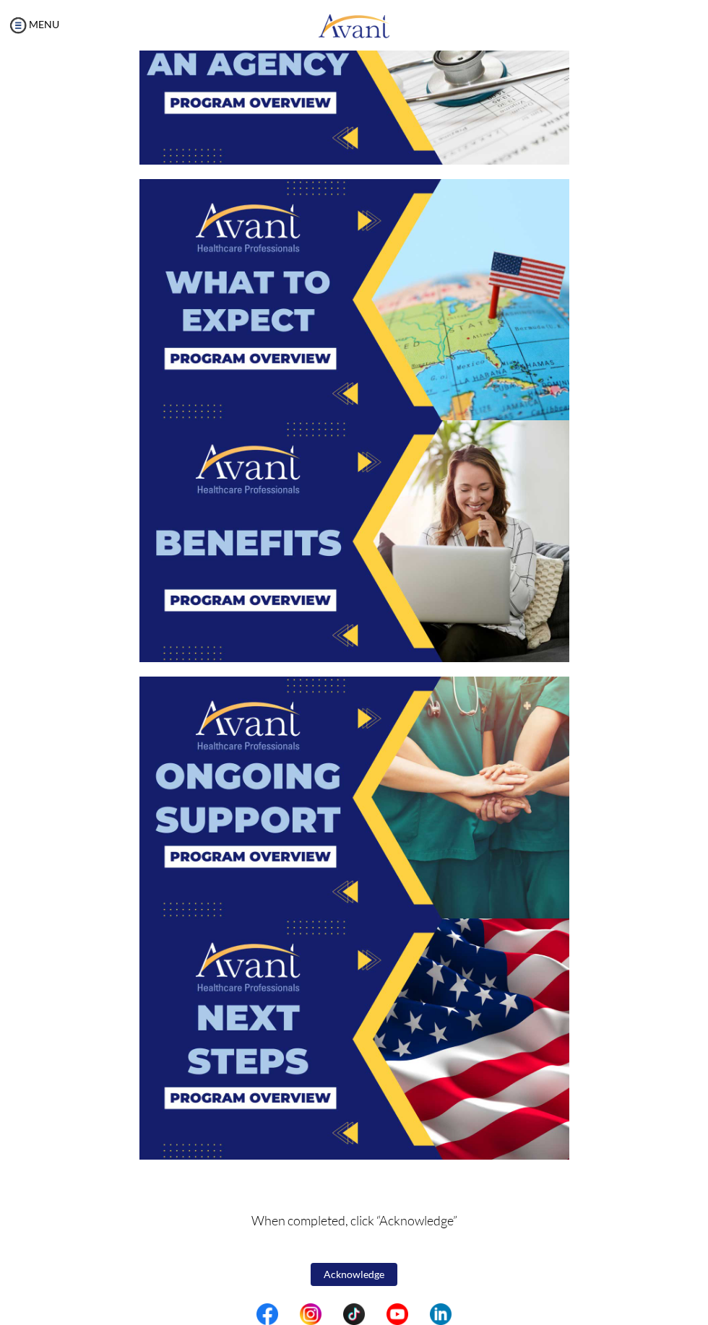
click at [395, 769] on img at bounding box center [354, 798] width 430 height 242
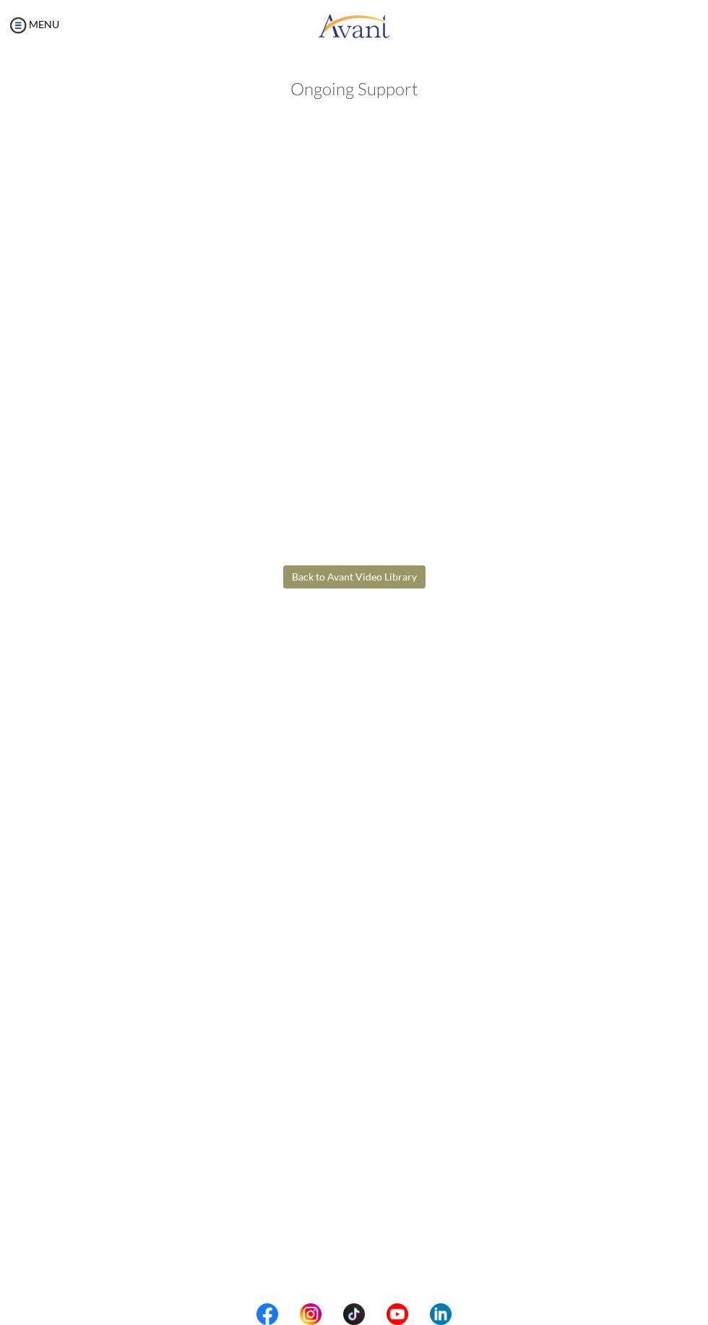
click at [405, 814] on body "Maintenance break. Please come back in 2 hours. MENU My Status What is the next…" at bounding box center [354, 662] width 708 height 1325
click at [370, 570] on button "Back to Avant Video Library" at bounding box center [354, 576] width 142 height 23
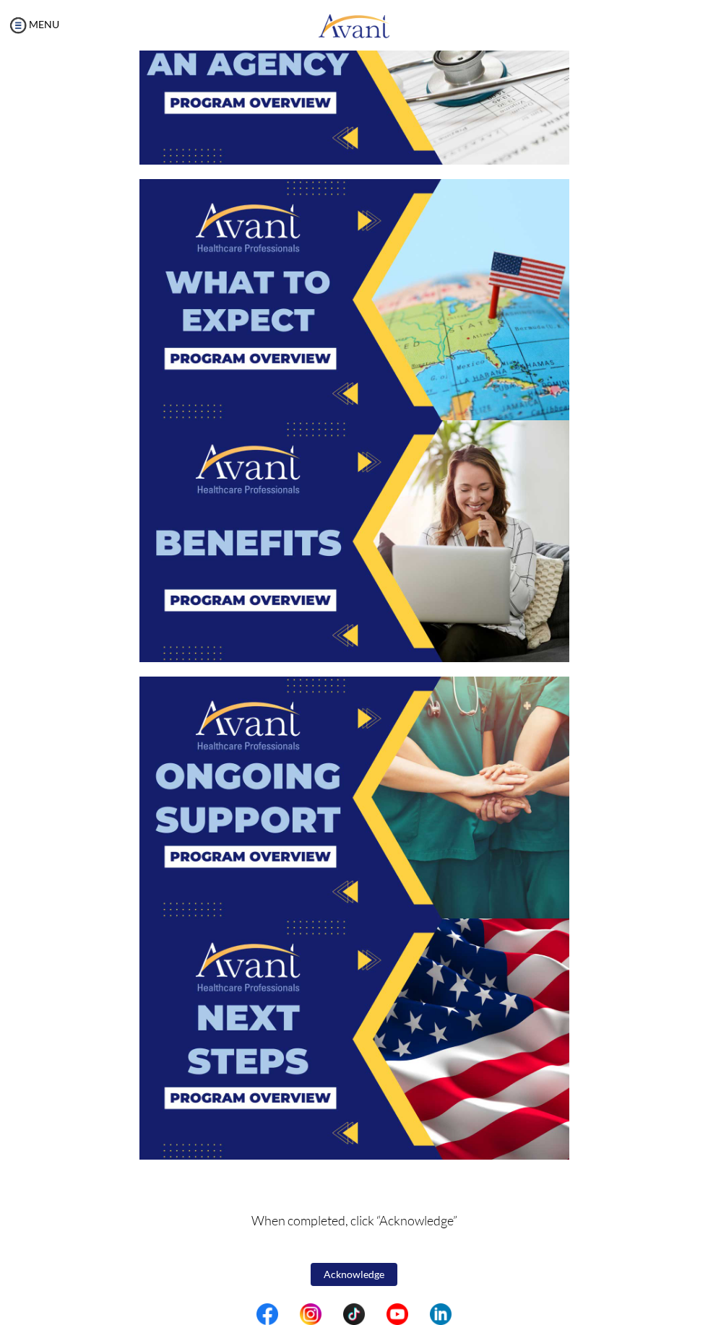
click at [318, 1023] on img at bounding box center [354, 1039] width 430 height 242
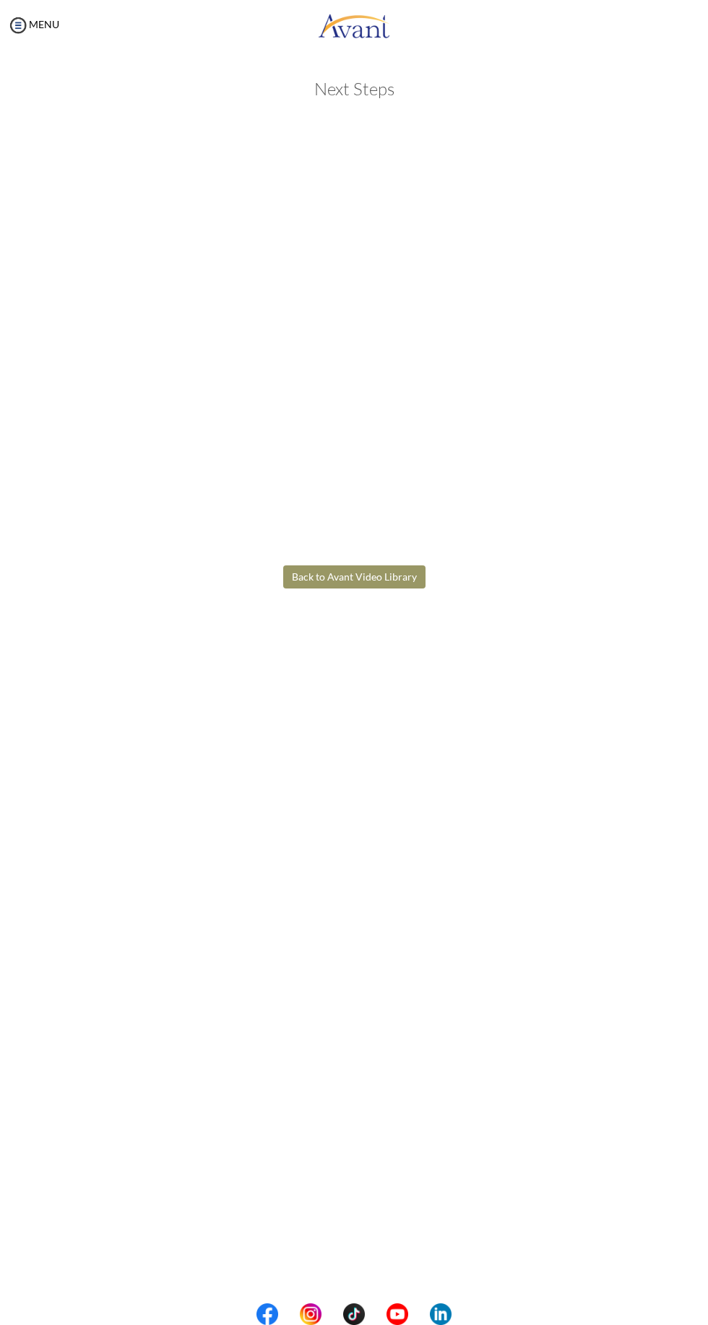
click at [373, 833] on body "Maintenance break. Please come back in 2 hours. MENU My Status What is the next…" at bounding box center [354, 662] width 708 height 1325
click at [365, 575] on button "Back to Avant Video Library" at bounding box center [354, 576] width 142 height 23
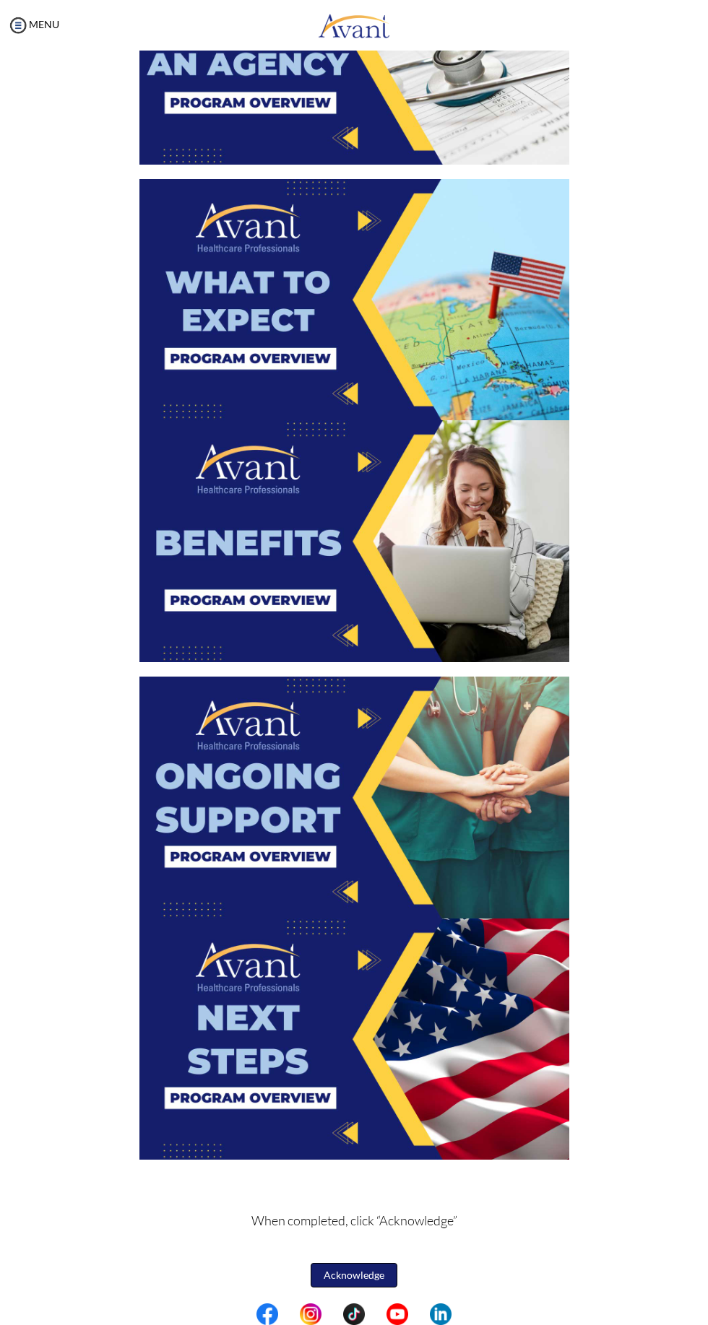
click at [367, 1274] on button "Acknowledge" at bounding box center [353, 1275] width 87 height 25
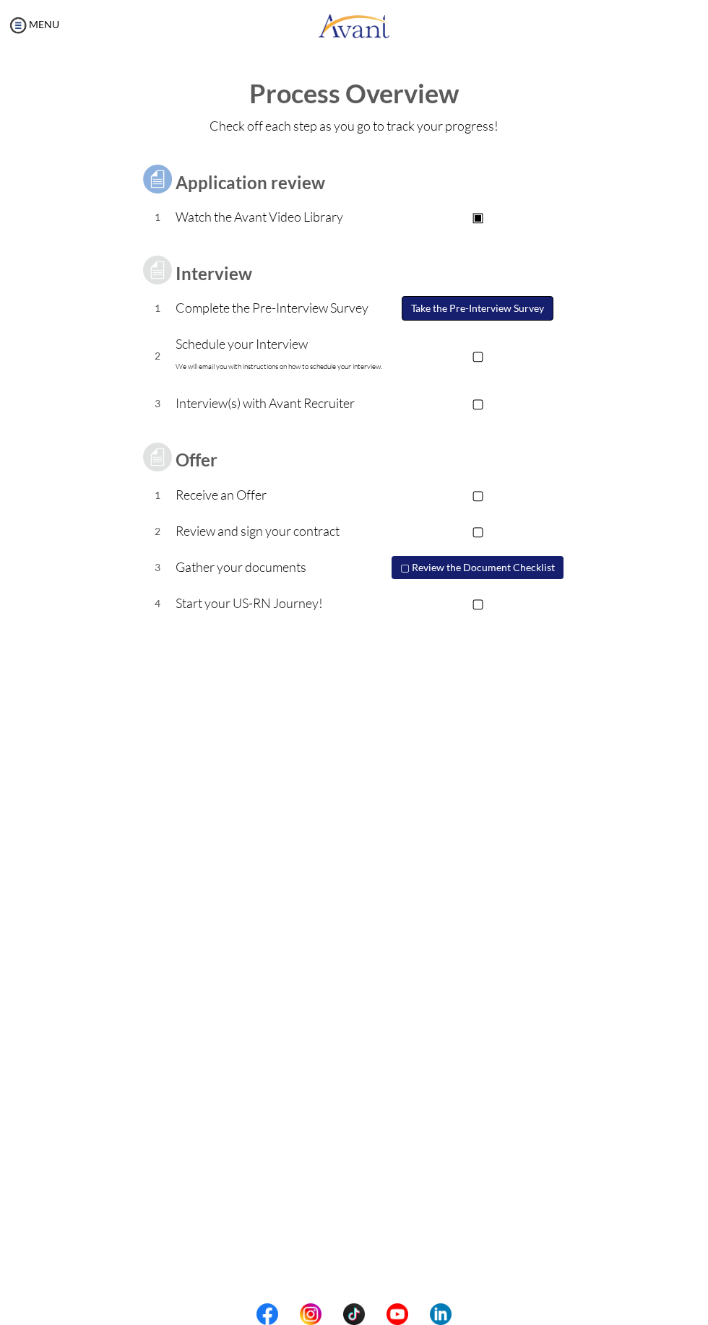
click at [490, 303] on button "Take the Pre-Interview Survey" at bounding box center [477, 308] width 152 height 25
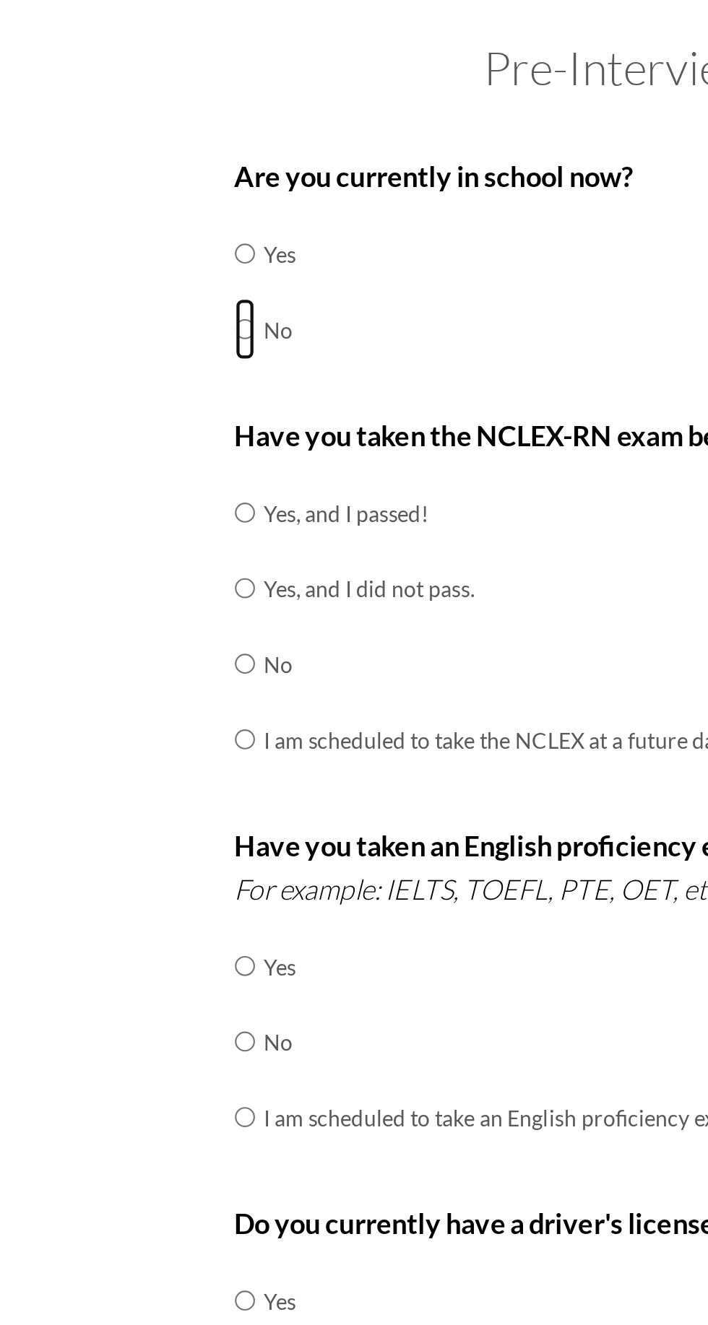
click at [139, 193] on input "radio" at bounding box center [143, 178] width 9 height 29
radio input "true"
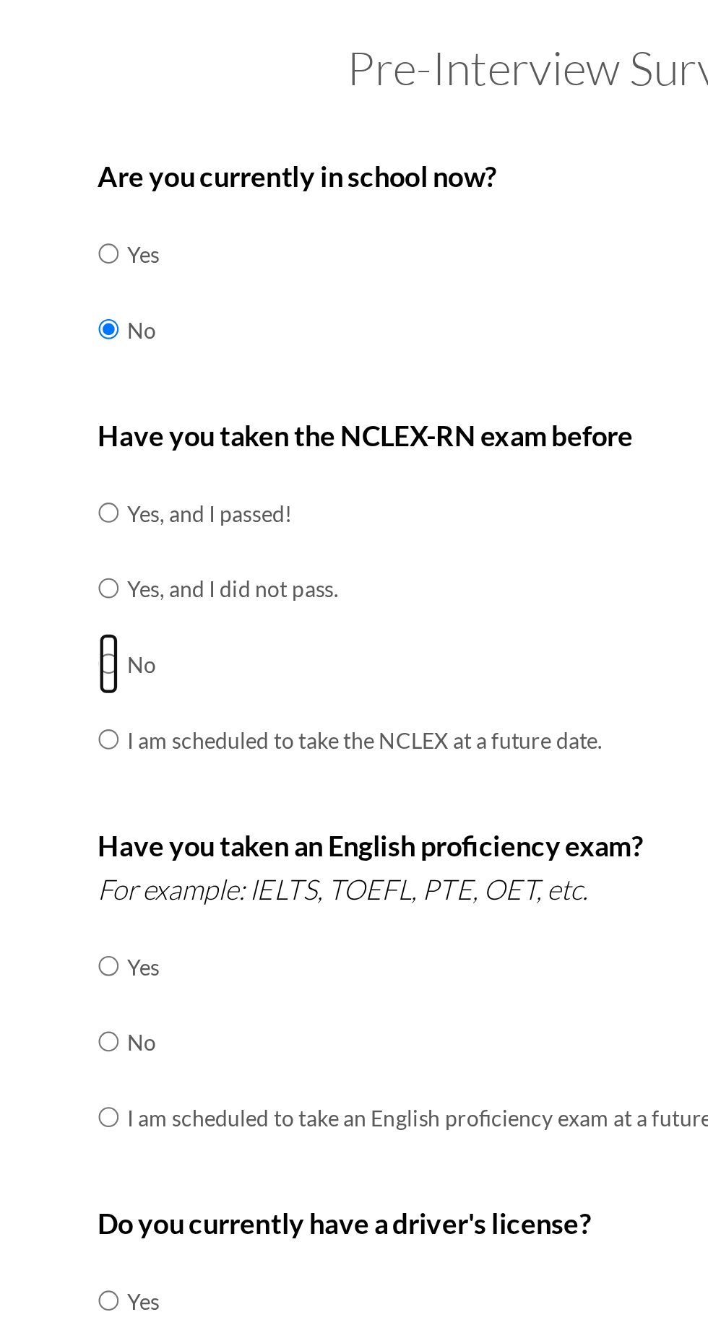
click at [149, 314] on input "radio" at bounding box center [143, 299] width 9 height 29
radio input "true"
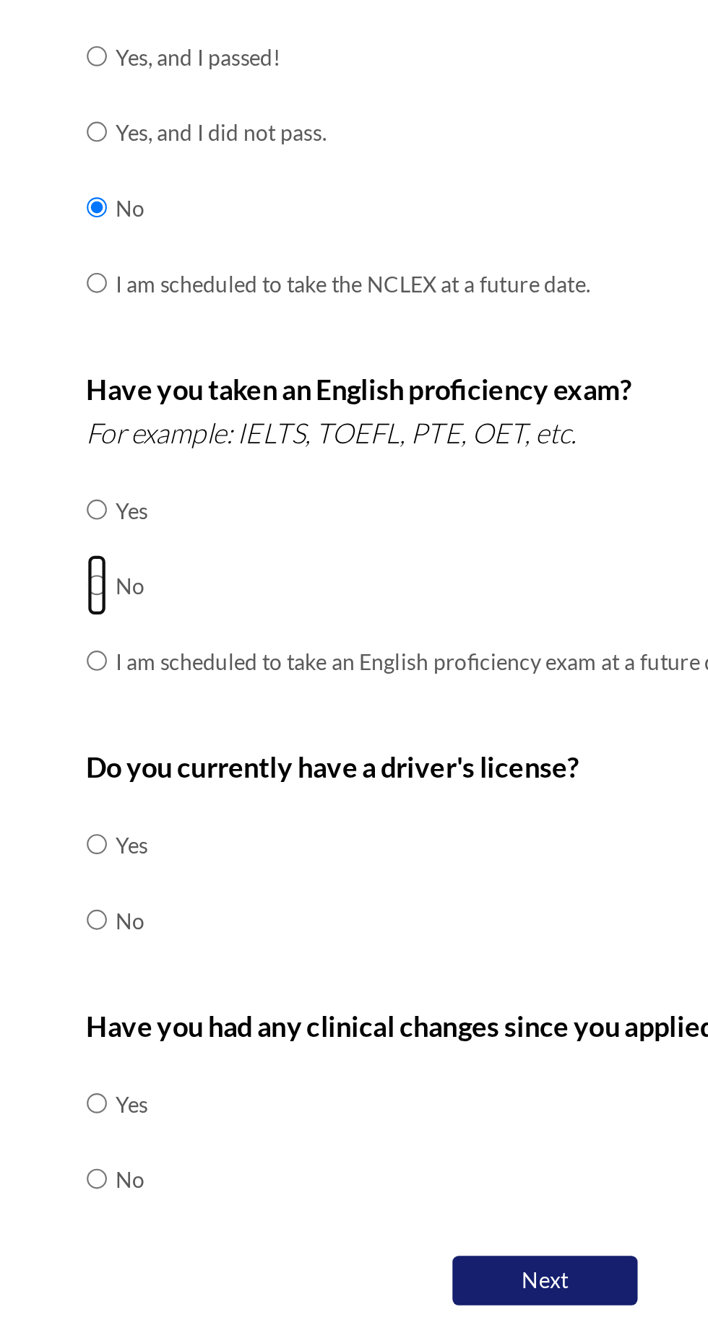
click at [148, 526] on input "radio" at bounding box center [143, 511] width 9 height 29
radio input "true"
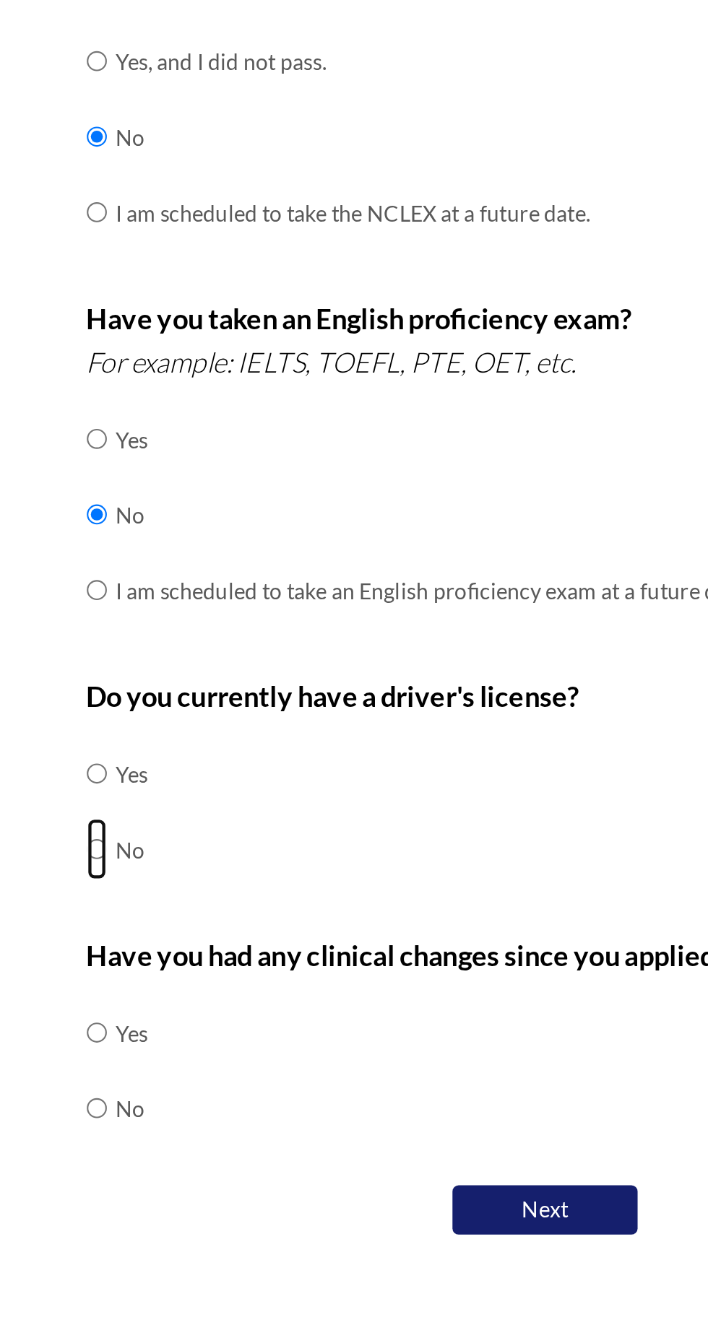
click at [149, 683] on input "radio" at bounding box center [143, 668] width 9 height 29
radio input "true"
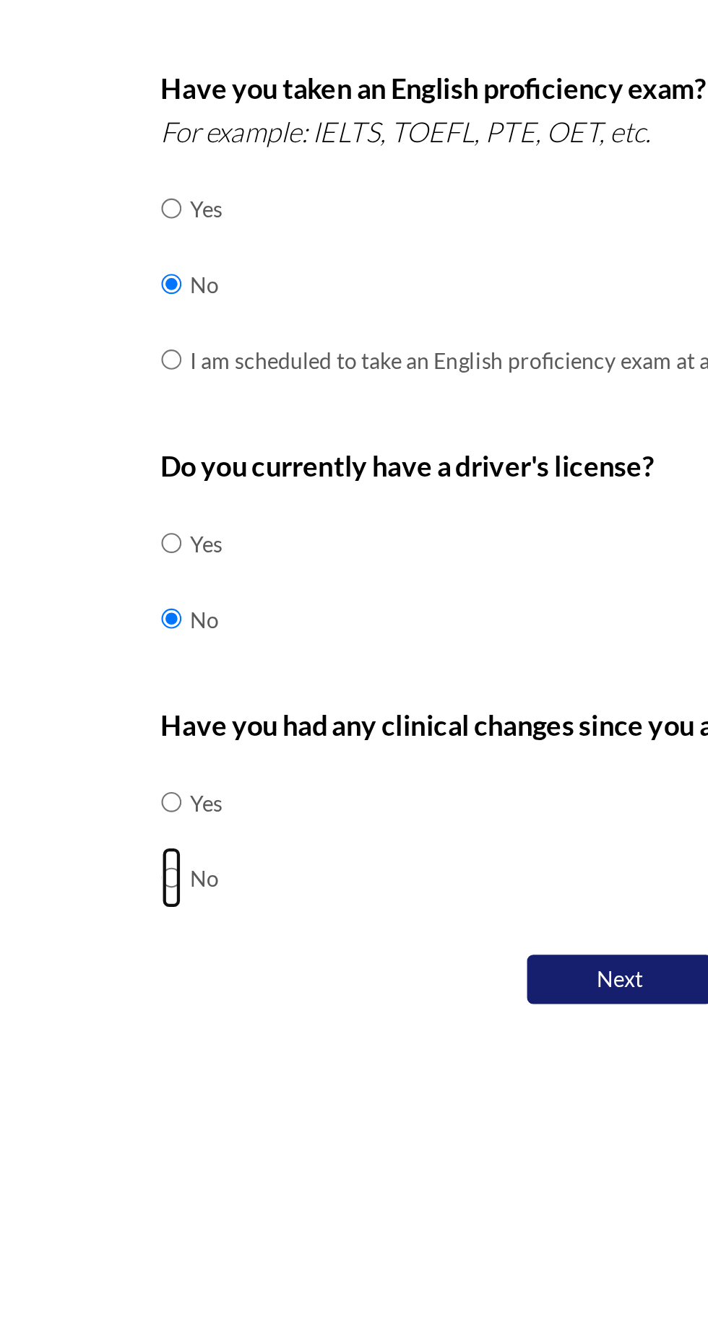
click at [147, 804] on input "radio" at bounding box center [143, 789] width 9 height 29
radio input "true"
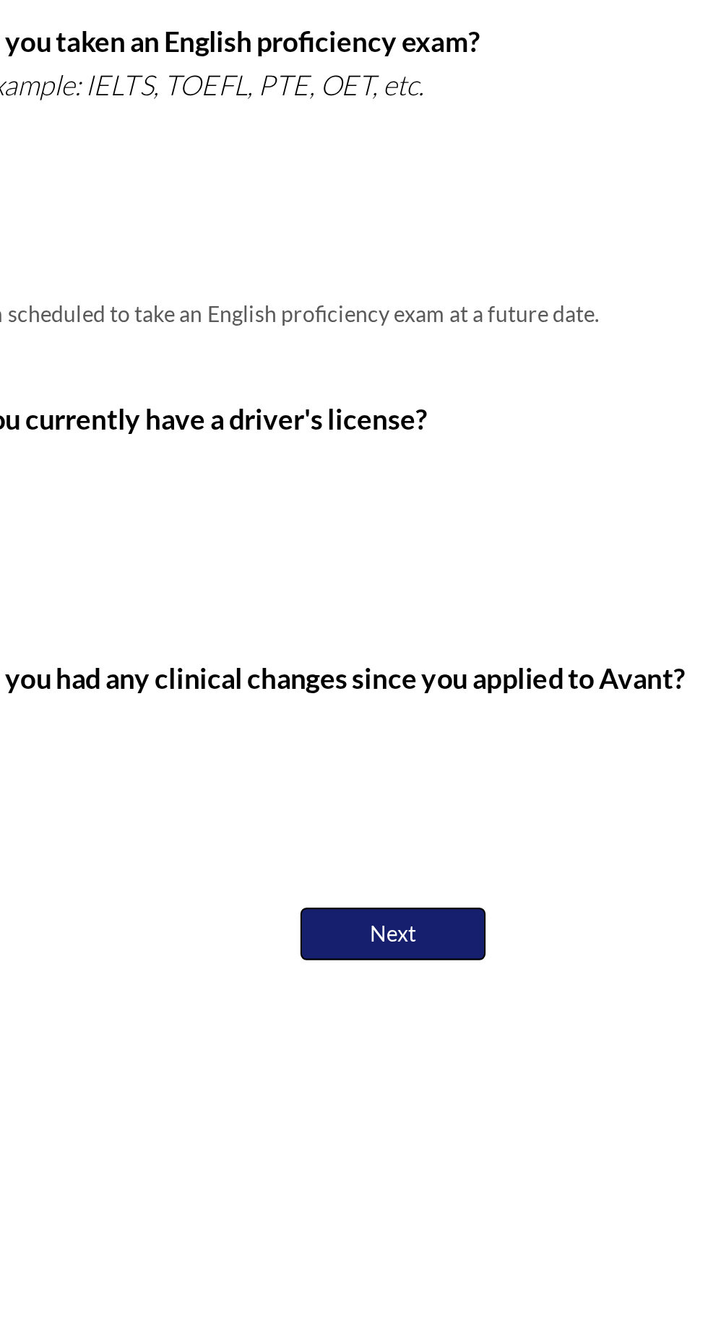
click at [365, 877] on button "Next" at bounding box center [353, 873] width 87 height 25
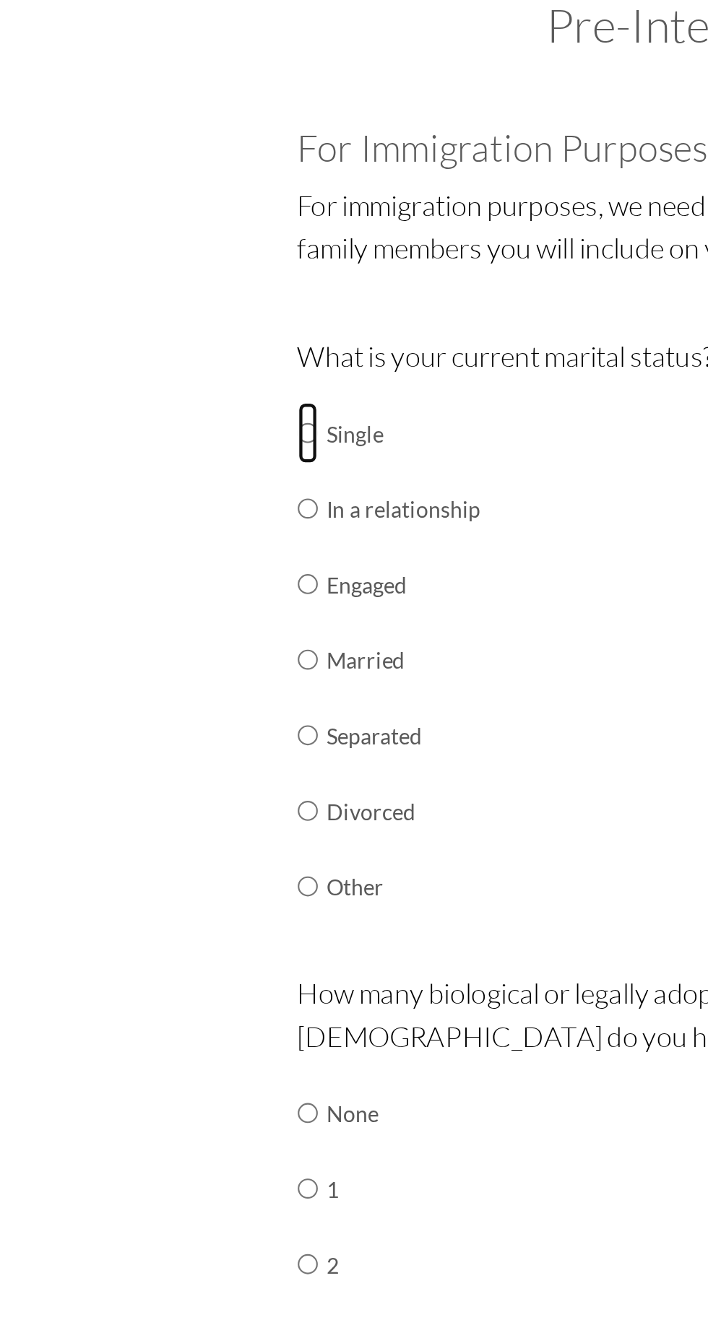
click at [146, 282] on input "radio" at bounding box center [143, 282] width 9 height 29
radio input "true"
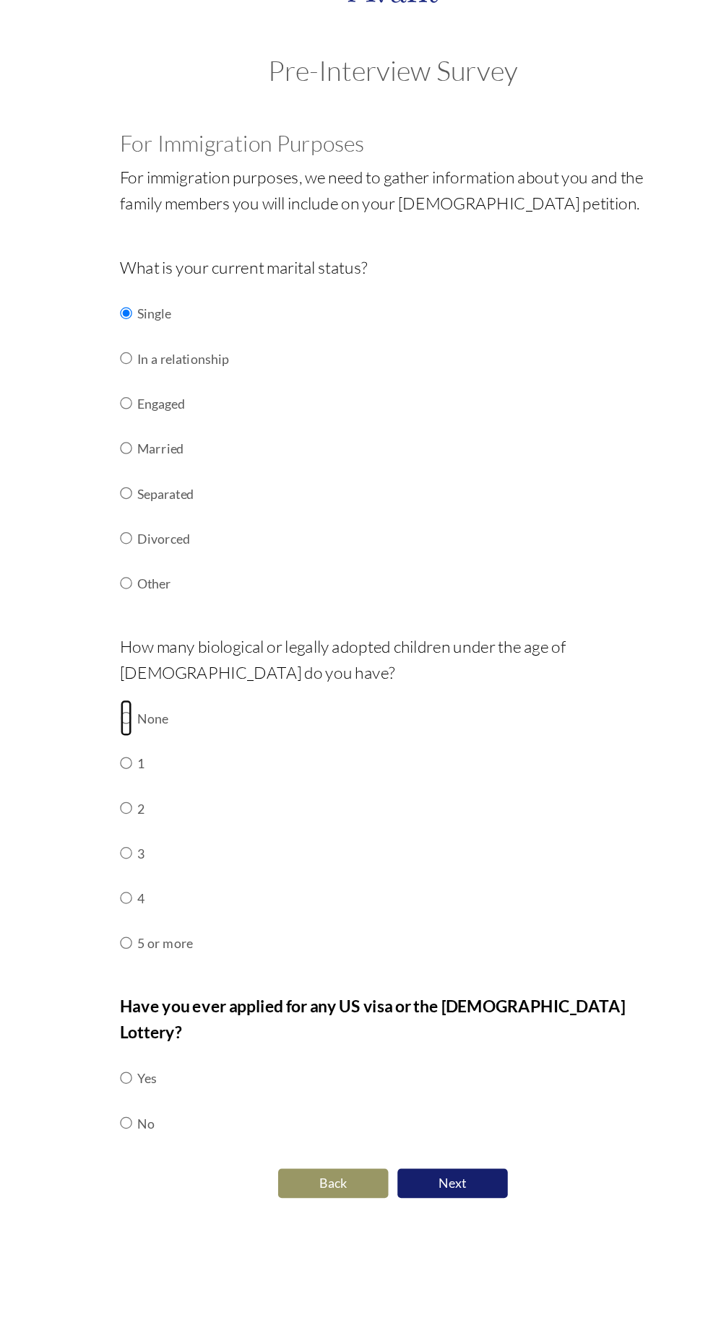
click at [148, 600] on input "radio" at bounding box center [143, 600] width 9 height 29
radio input "true"
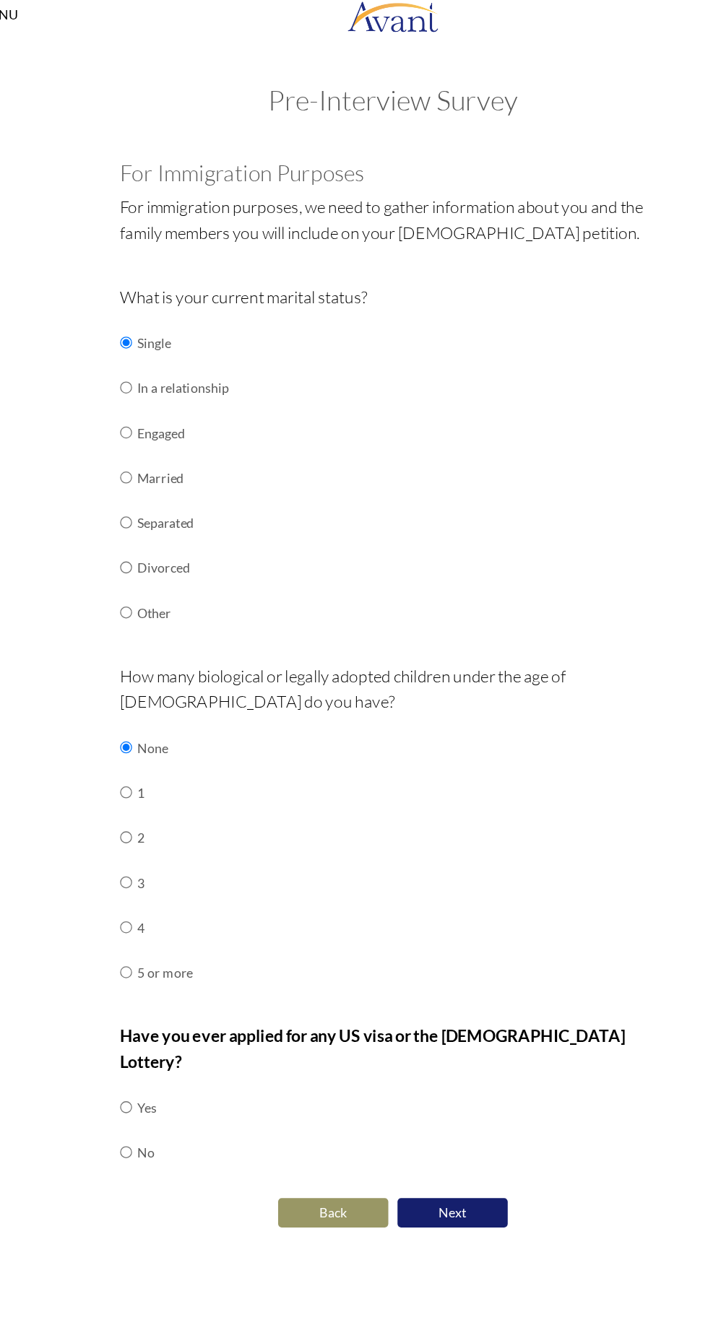
click at [596, 825] on div "Are you currently in school now? Yes No Have you taken the NCLEX-RN exam before…" at bounding box center [353, 553] width 541 height 857
click at [596, 806] on div "Are you currently in school now? Yes No Have you taken the NCLEX-RN exam before…" at bounding box center [353, 553] width 541 height 857
click at [144, 898] on input "radio" at bounding box center [143, 883] width 9 height 29
radio input "true"
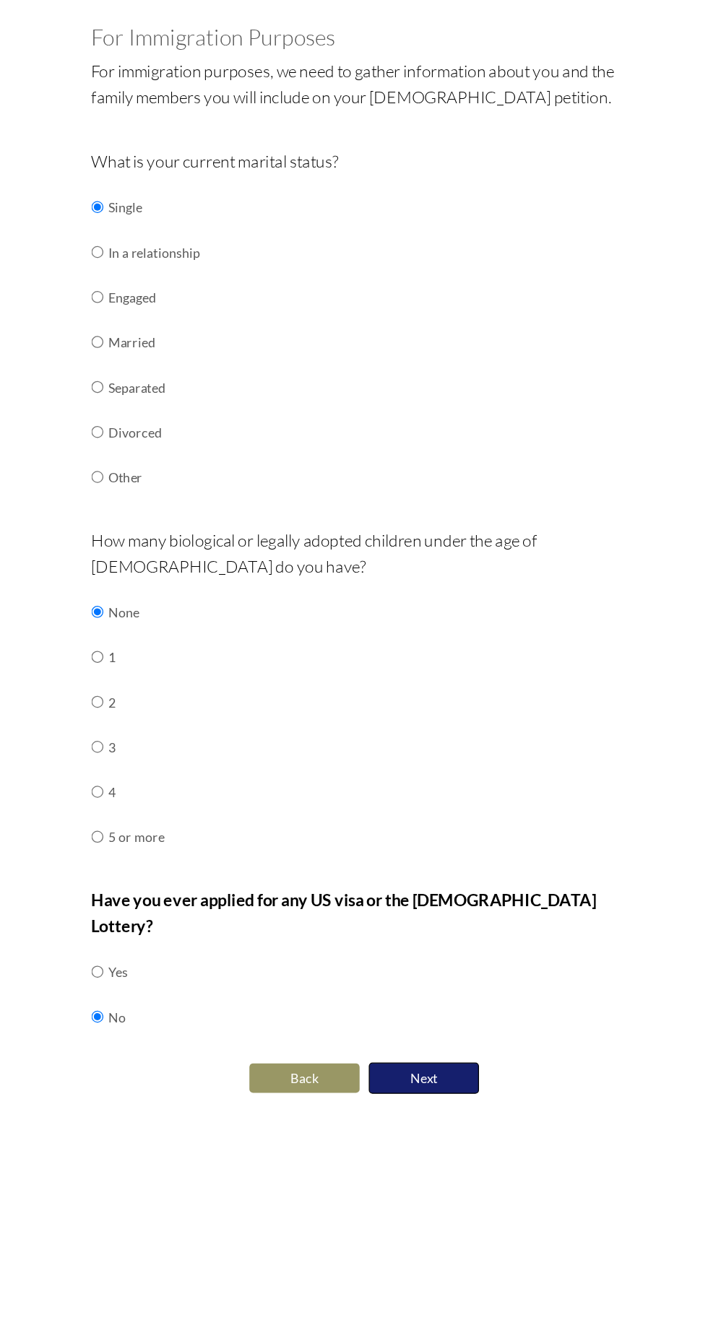
click at [412, 957] on button "Next" at bounding box center [400, 967] width 87 height 25
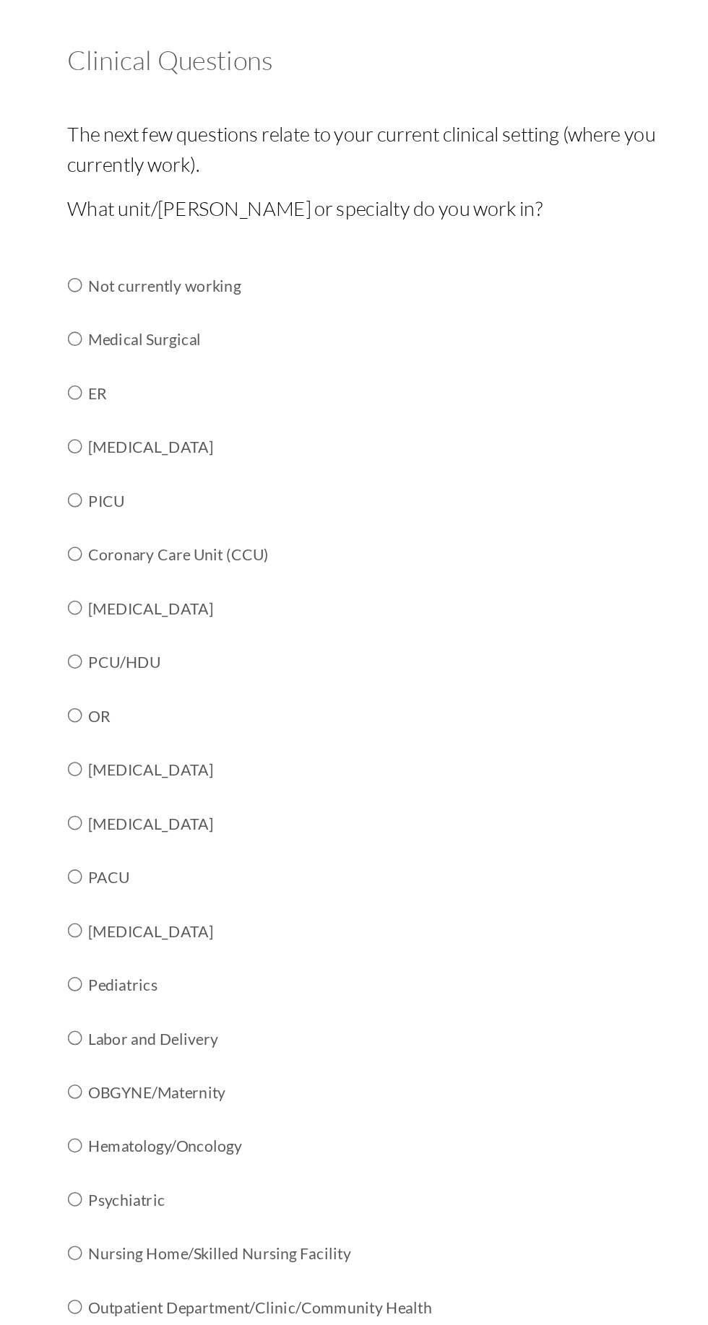
click at [199, 320] on td "Medical Surgical" at bounding box center [266, 332] width 226 height 35
click at [214, 334] on td "Medical Surgical" at bounding box center [266, 332] width 226 height 35
click at [149, 311] on input "radio" at bounding box center [143, 296] width 9 height 29
radio input "true"
click at [399, 461] on div "What unit/ward or specialty do you work in? Not currently working Medical Surgi…" at bounding box center [354, 618] width 430 height 765
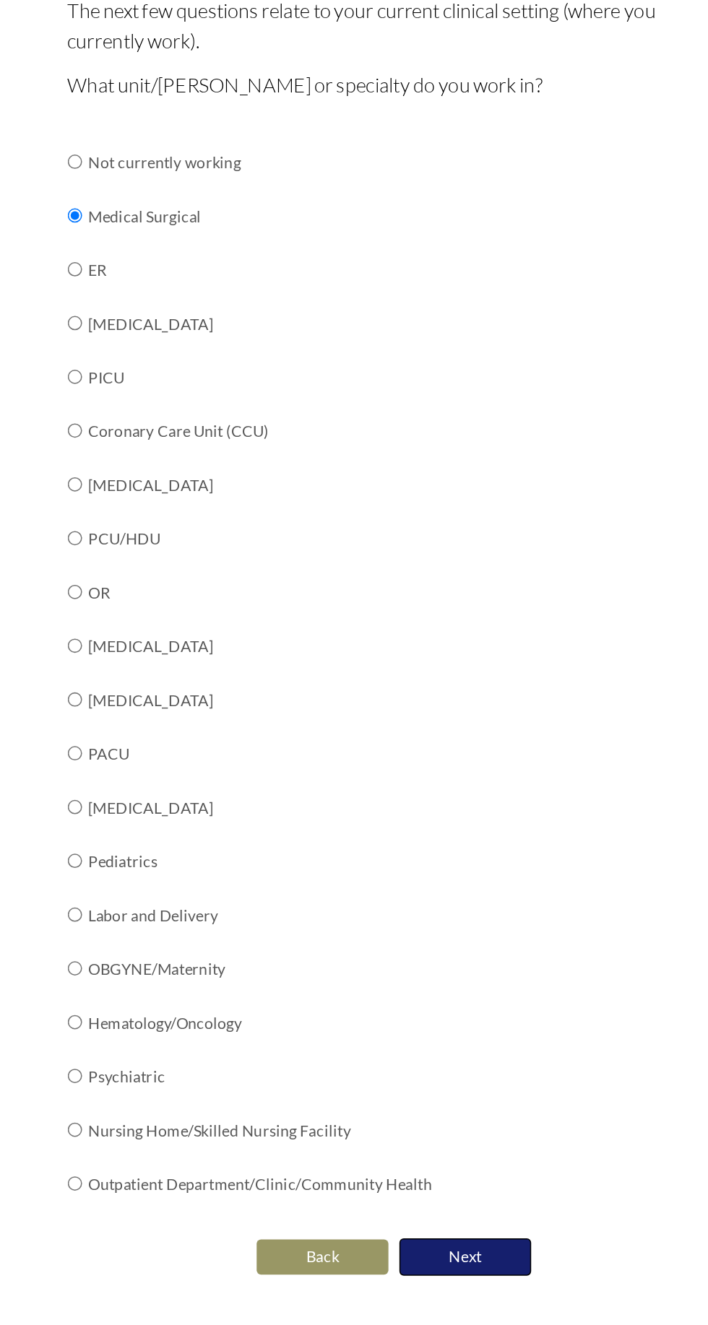
click at [420, 1017] on button "Next" at bounding box center [400, 1017] width 87 height 25
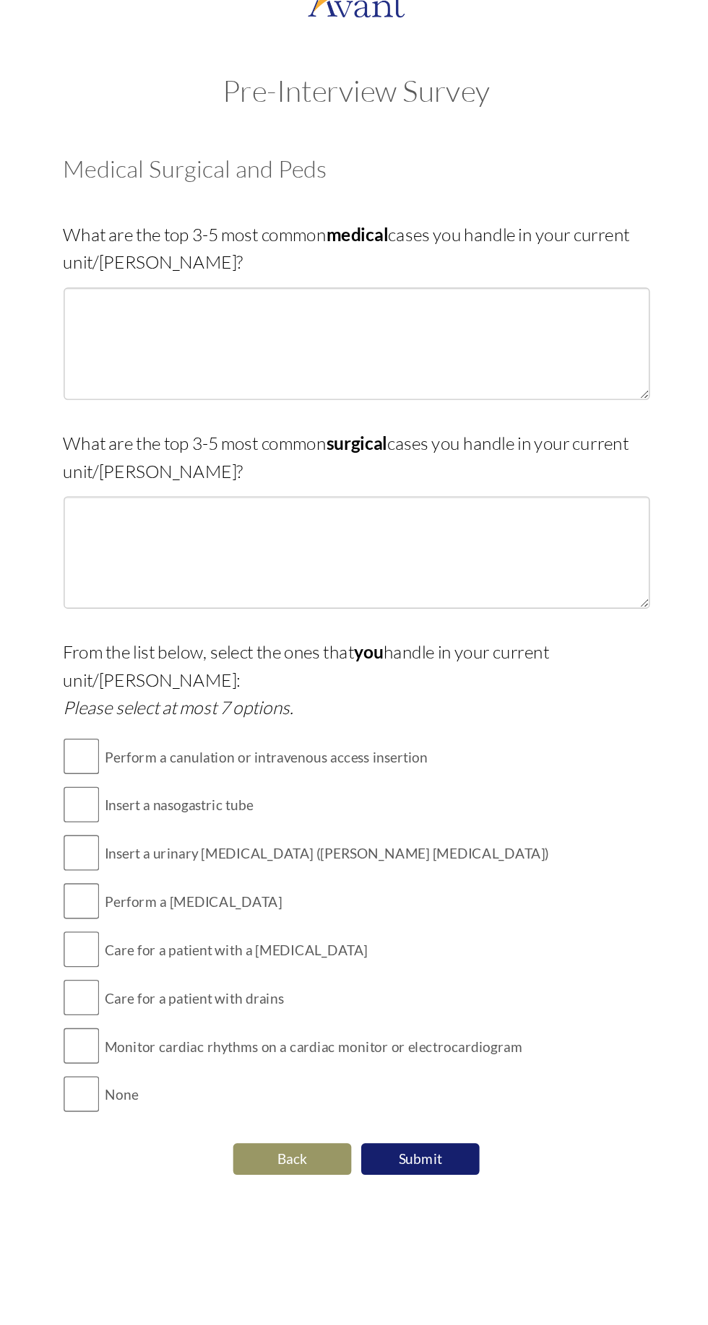
click at [246, 598] on td "Insert a nasogastric tube" at bounding box center [333, 615] width 326 height 35
click at [437, 604] on td "Insert a nasogastric tube" at bounding box center [333, 615] width 326 height 35
click at [144, 601] on input "checkbox" at bounding box center [152, 615] width 26 height 29
checkbox input "true"
click at [447, 638] on td "Insert a urinary [MEDICAL_DATA] ([PERSON_NAME] [MEDICAL_DATA])" at bounding box center [333, 650] width 326 height 35
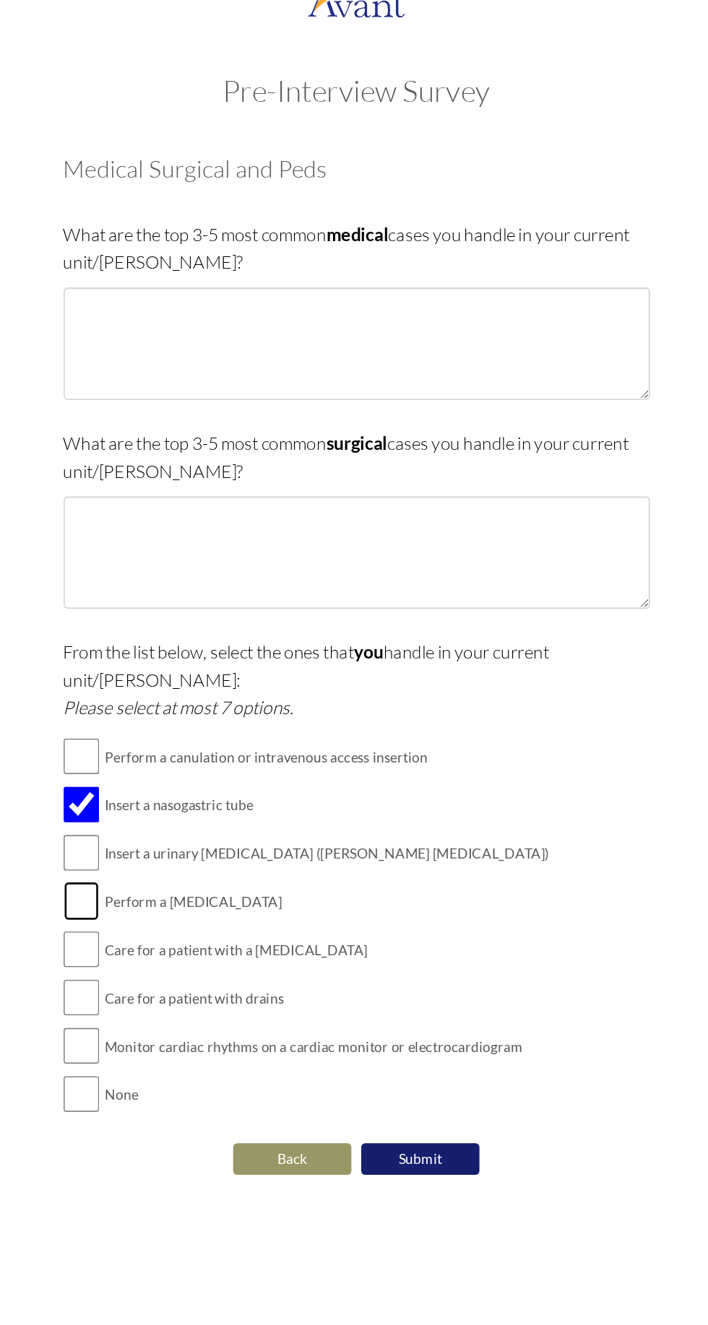
click at [155, 673] on input "checkbox" at bounding box center [152, 685] width 26 height 29
checkbox input "true"
click at [153, 707] on input "checkbox" at bounding box center [152, 721] width 26 height 29
checkbox input "true"
click at [144, 565] on input "checkbox" at bounding box center [152, 579] width 26 height 29
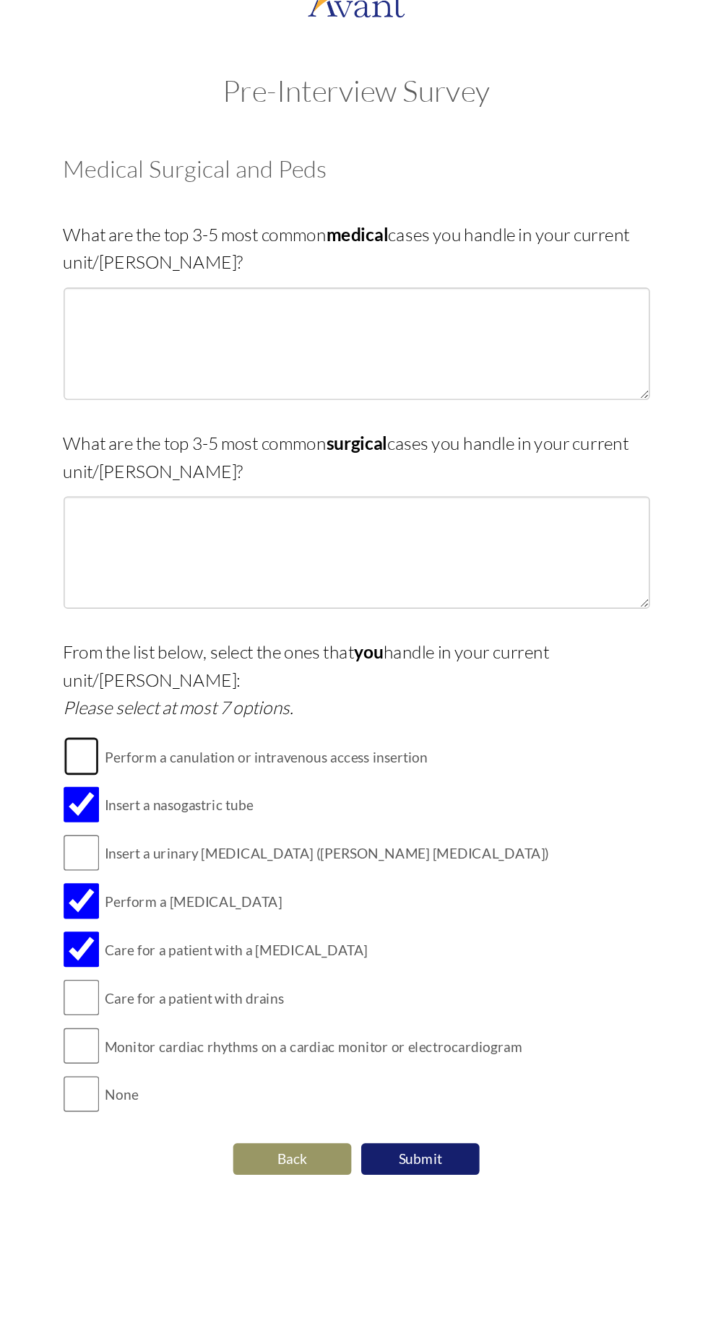
checkbox input "true"
click at [149, 636] on input "checkbox" at bounding box center [152, 650] width 26 height 29
checkbox input "true"
click at [150, 742] on input "checkbox" at bounding box center [152, 756] width 26 height 29
checkbox input "true"
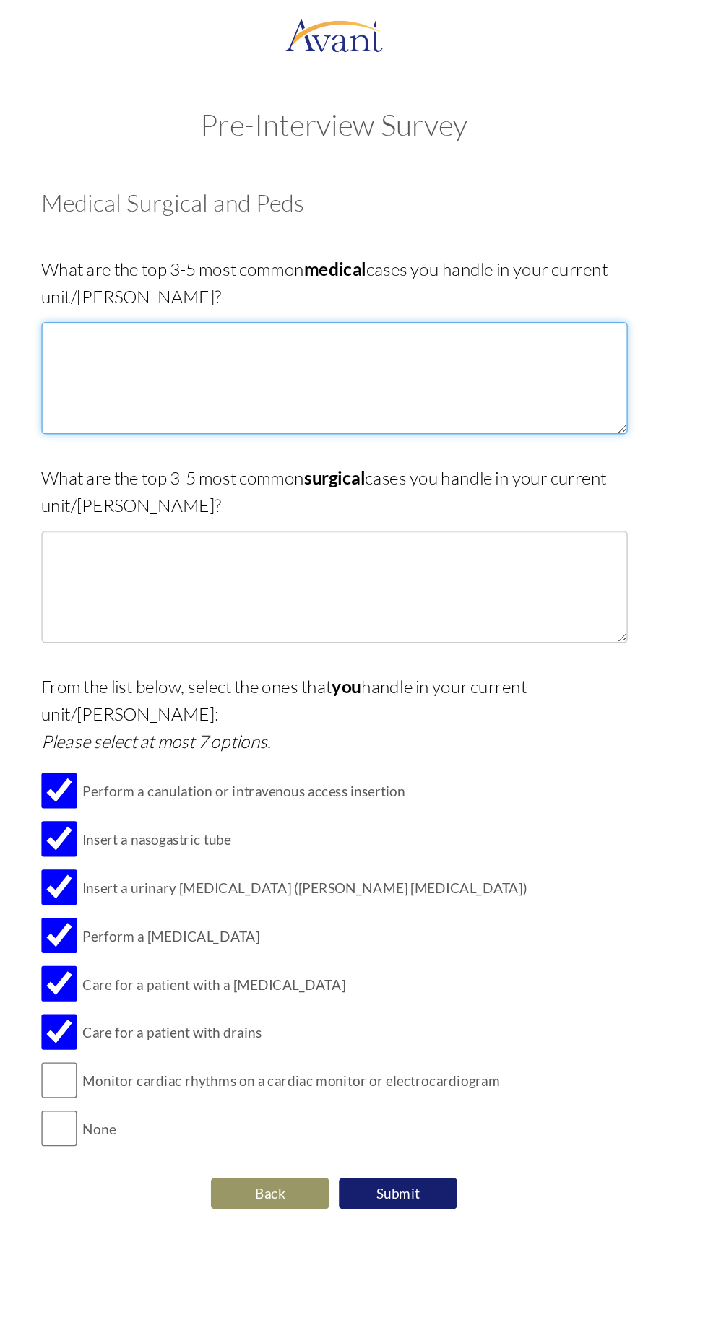
click at [388, 253] on textarea at bounding box center [354, 277] width 430 height 82
type textarea "[MEDICAL_DATA] [MEDICAL_DATA] mellitus [MEDICAL_DATA] [MEDICAL_DATA]"
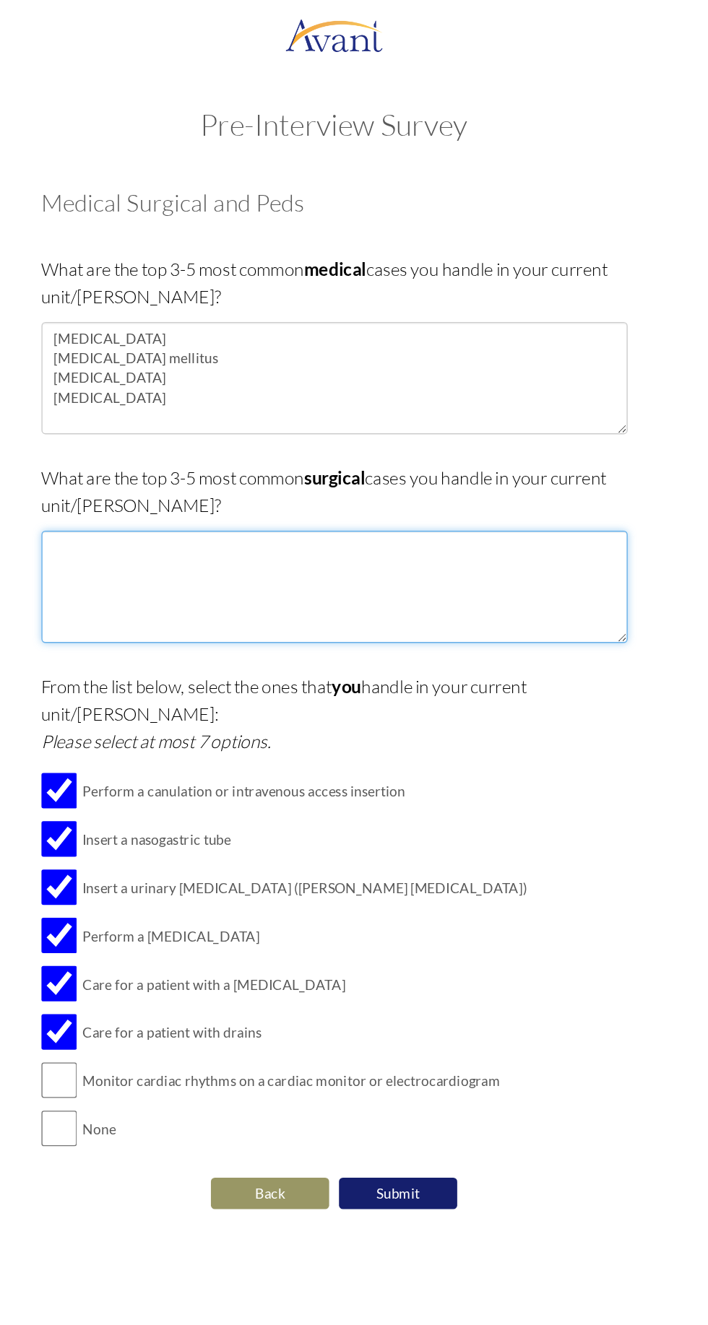
click at [446, 422] on textarea at bounding box center [354, 430] width 430 height 82
click at [241, 399] on textarea "Appendicitis" at bounding box center [354, 430] width 430 height 82
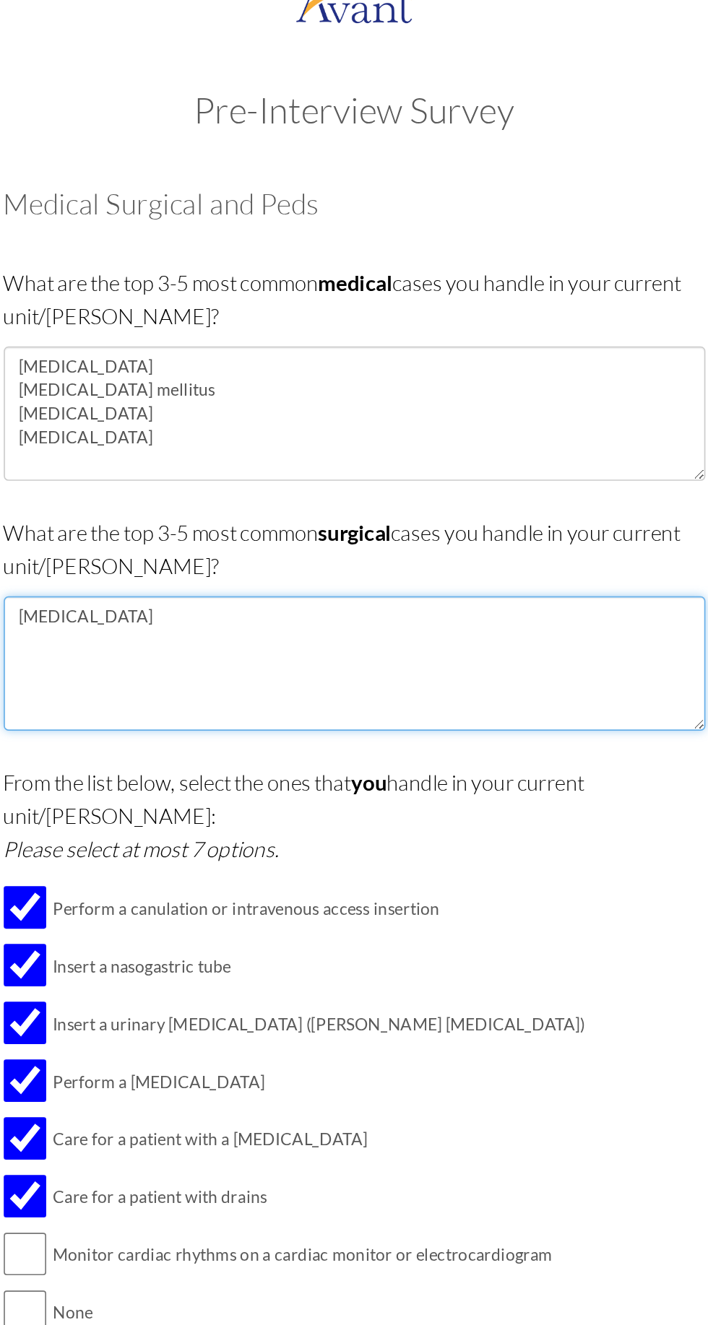
click at [179, 417] on textarea "Appendectomy" at bounding box center [354, 430] width 430 height 82
click at [170, 440] on textarea "Appendectomy Amputation" at bounding box center [354, 430] width 430 height 82
click at [155, 436] on textarea "Appendectomy Amputation" at bounding box center [354, 430] width 430 height 82
click at [164, 445] on textarea "Appendectomy Amputation Laparotomy" at bounding box center [354, 430] width 430 height 82
click at [187, 417] on textarea "[MEDICAL_DATA] [MEDICAL_DATA] [MEDICAL_DATA] Herniorrhaphy" at bounding box center [354, 430] width 430 height 82
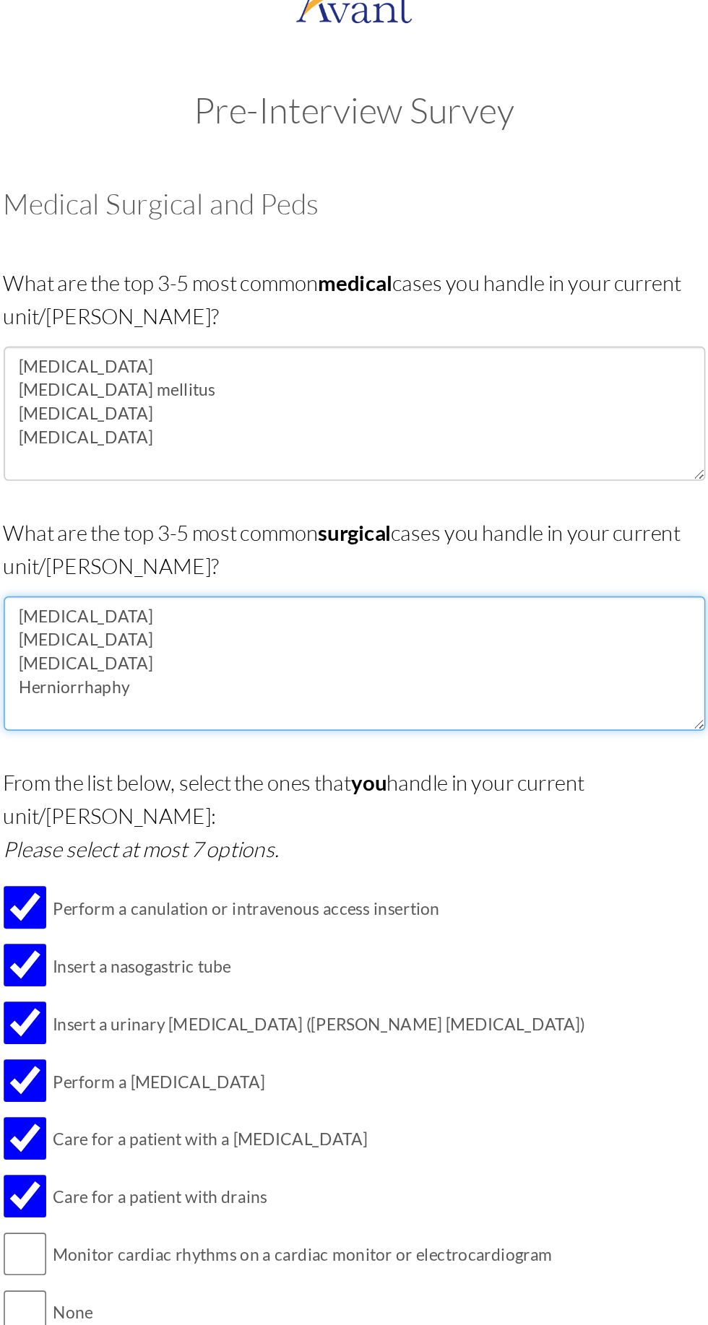
click at [261, 412] on textarea "[MEDICAL_DATA] [MEDICAL_DATA] [MEDICAL_DATA] Herniorrhaphy" at bounding box center [354, 430] width 430 height 82
type textarea "[MEDICAL_DATA] [MEDICAL_DATA] [MEDICAL_DATA] Herniorrhaphy"
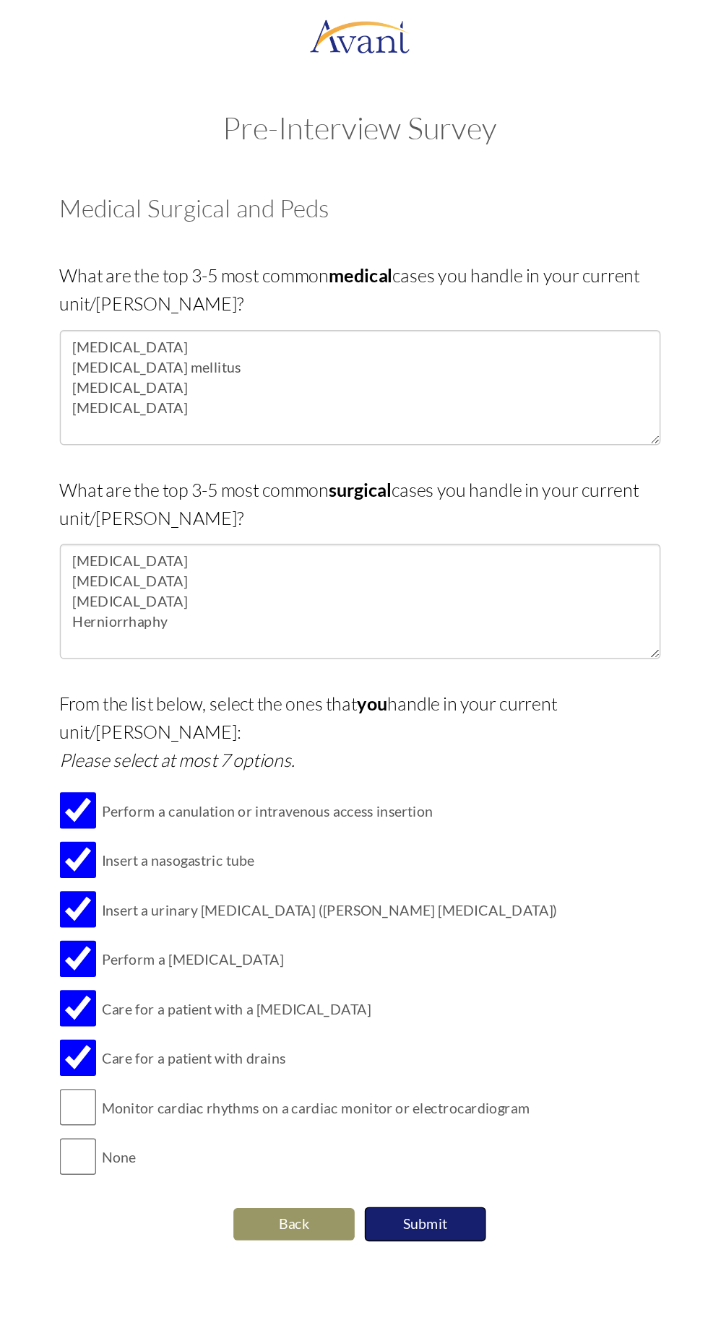
click at [407, 864] on button "Submit" at bounding box center [400, 876] width 87 height 25
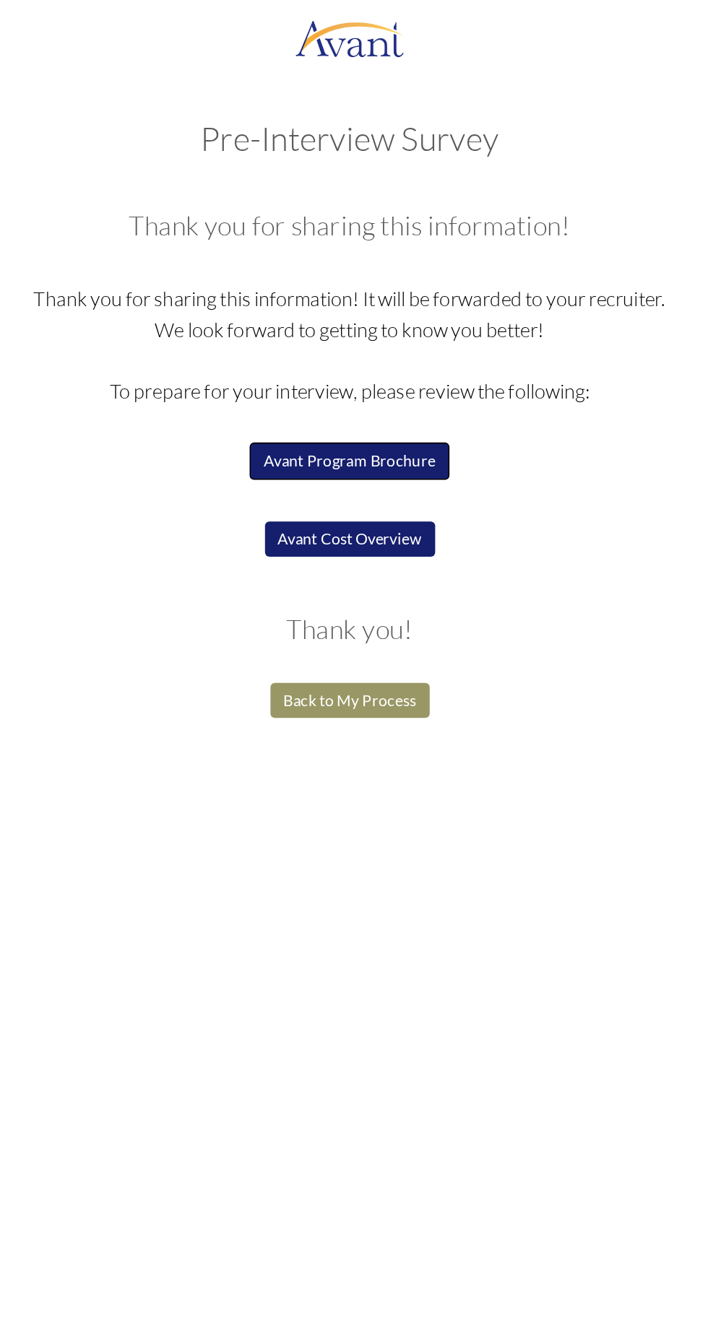
click at [386, 303] on button "Avant Program Brochure" at bounding box center [353, 304] width 131 height 25
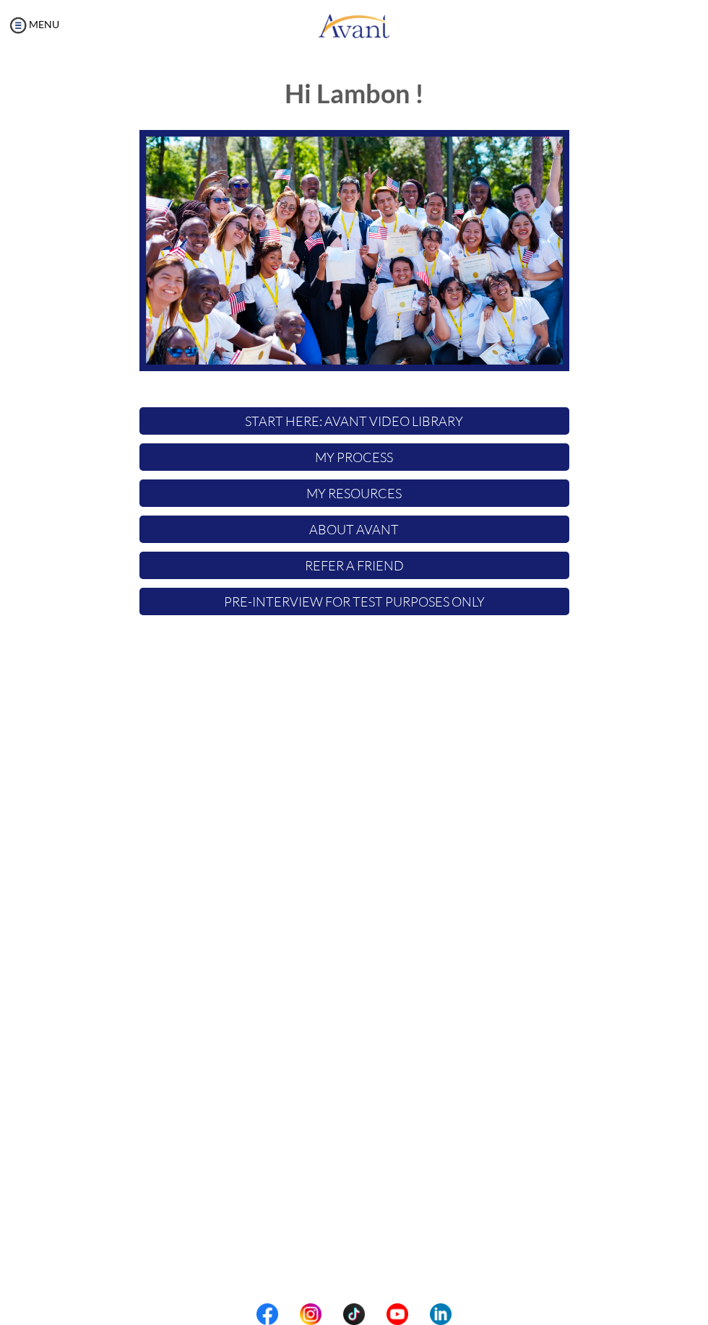
click at [282, 461] on p "My Process" at bounding box center [354, 456] width 430 height 27
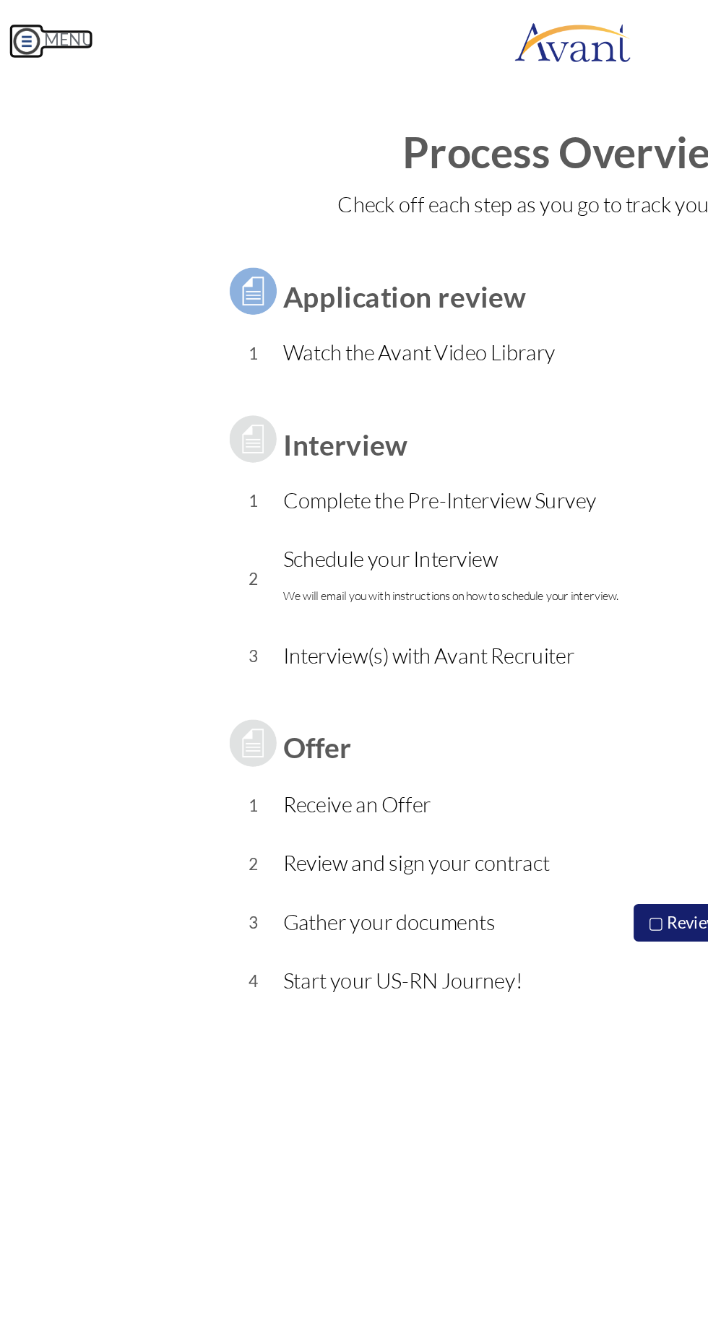
click at [23, 30] on img at bounding box center [18, 25] width 22 height 22
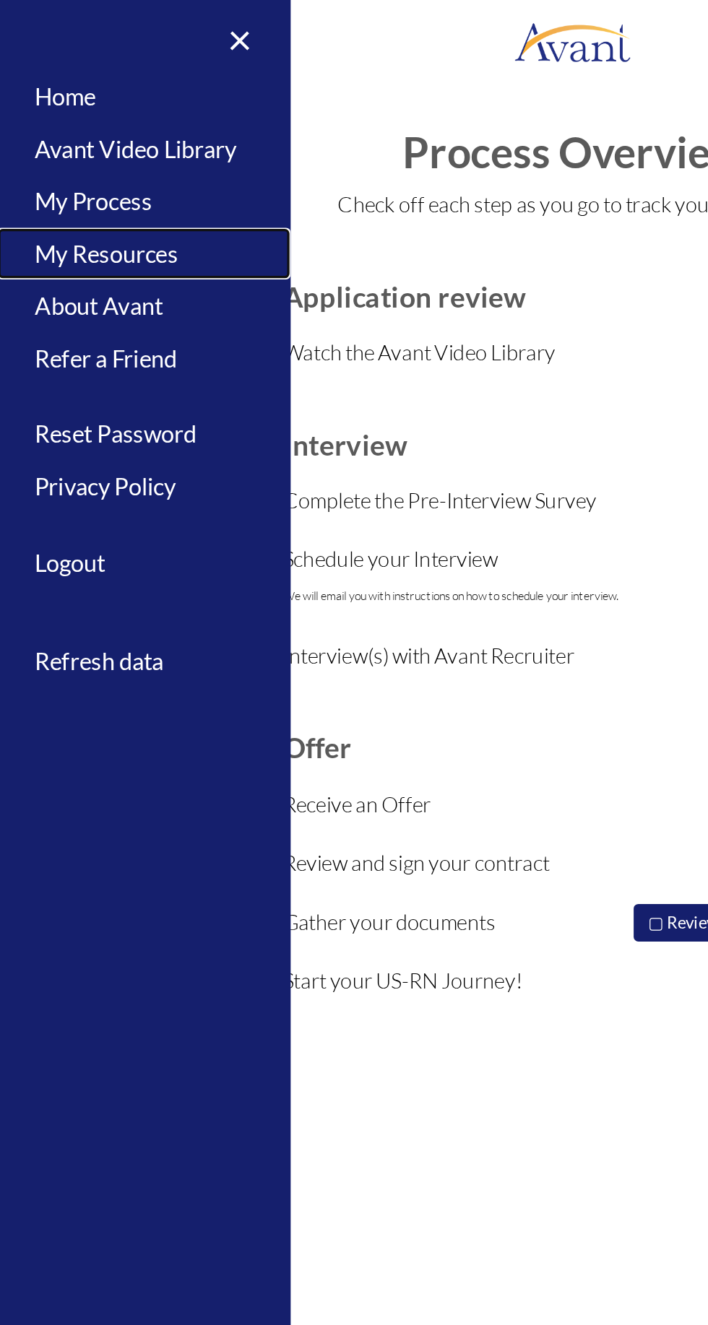
click at [102, 164] on link "My Resources" at bounding box center [90, 156] width 180 height 32
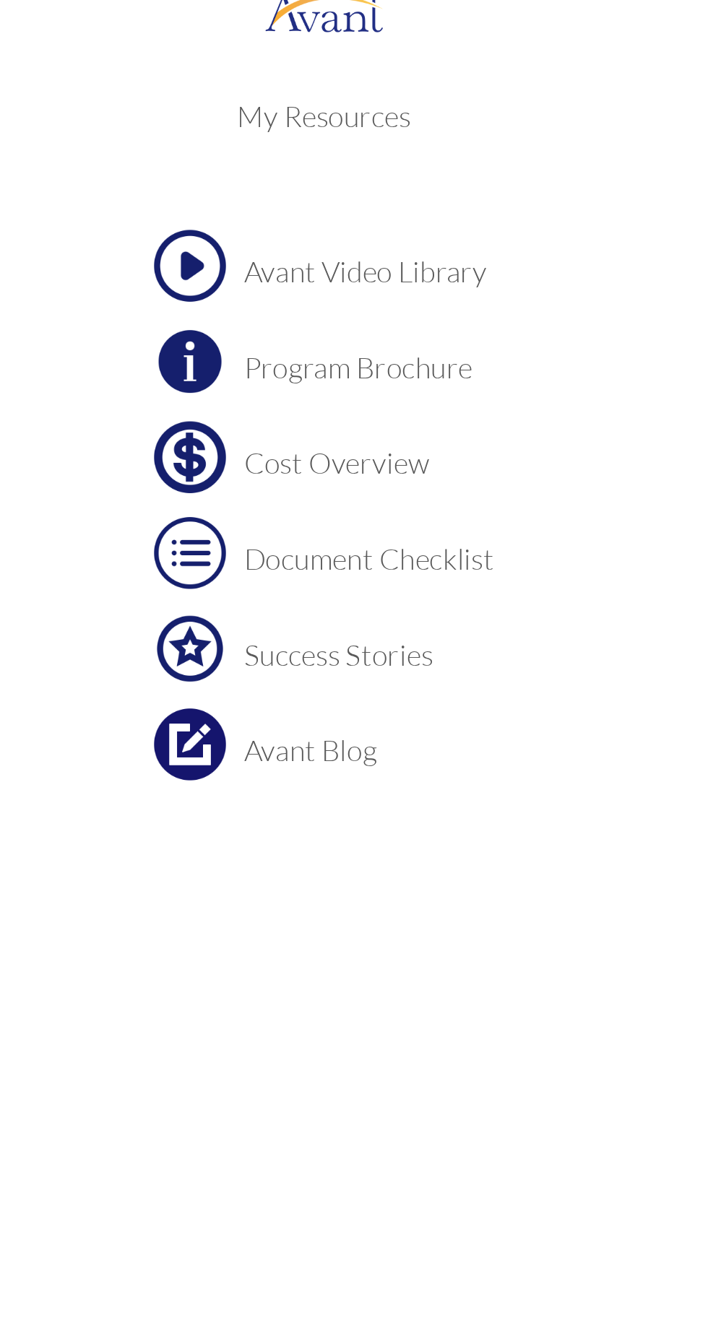
click at [282, 295] on h3 "Cost Overview" at bounding box center [380, 298] width 151 height 19
click at [282, 225] on td "Program Brochure" at bounding box center [380, 236] width 151 height 43
click at [282, 293] on img at bounding box center [272, 294] width 43 height 43
click at [282, 349] on h3 "Document Checklist" at bounding box center [380, 356] width 151 height 19
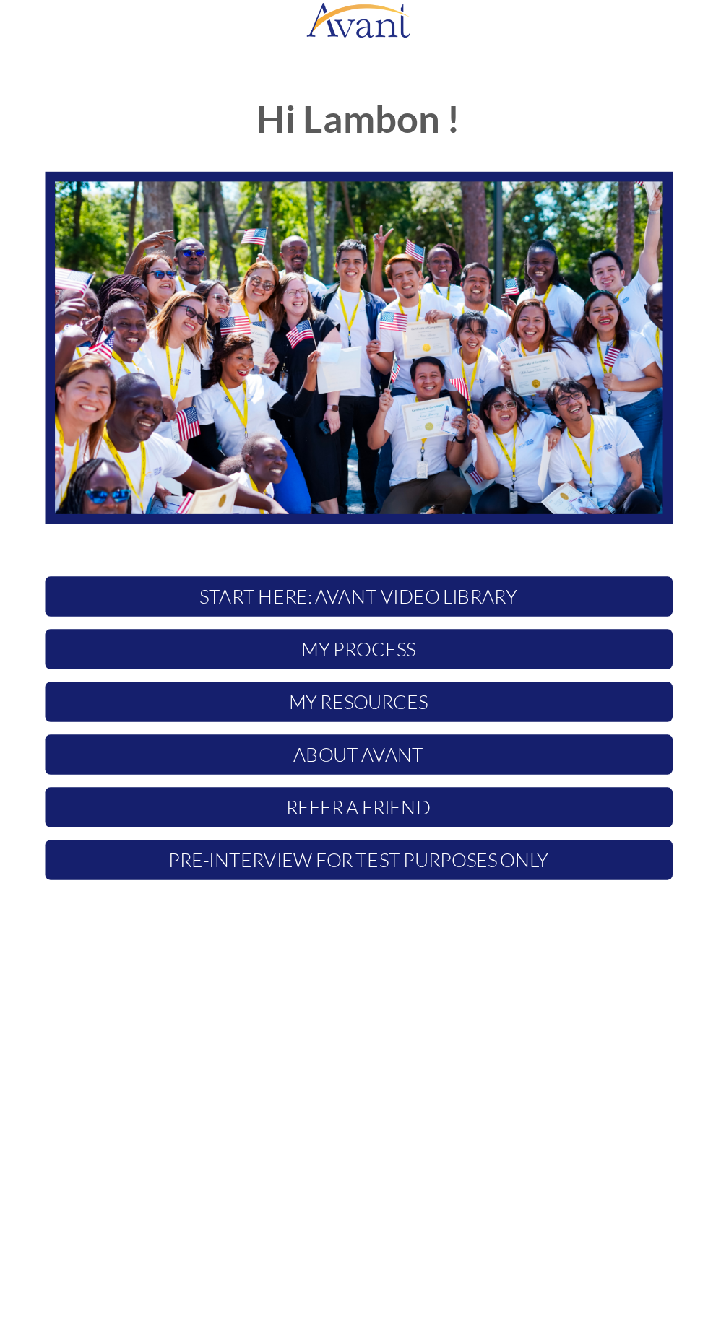
click at [438, 461] on p "My Process" at bounding box center [354, 456] width 430 height 27
